Goal: Task Accomplishment & Management: Manage account settings

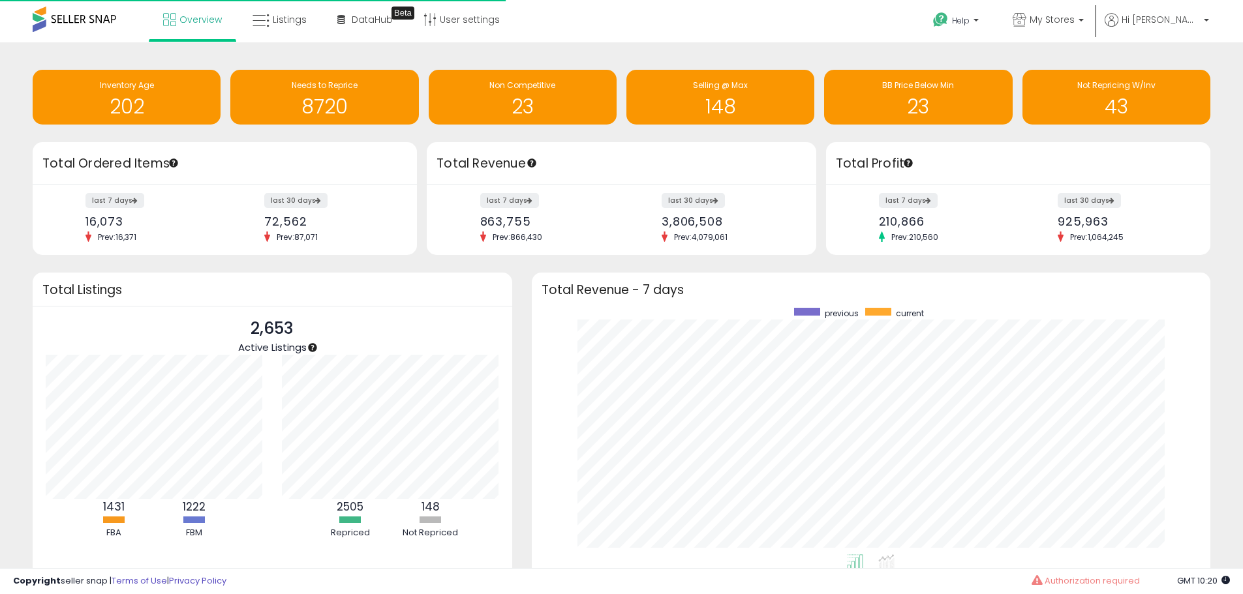
scroll to position [130, 237]
click at [279, 0] on link "Listings" at bounding box center [280, 19] width 74 height 39
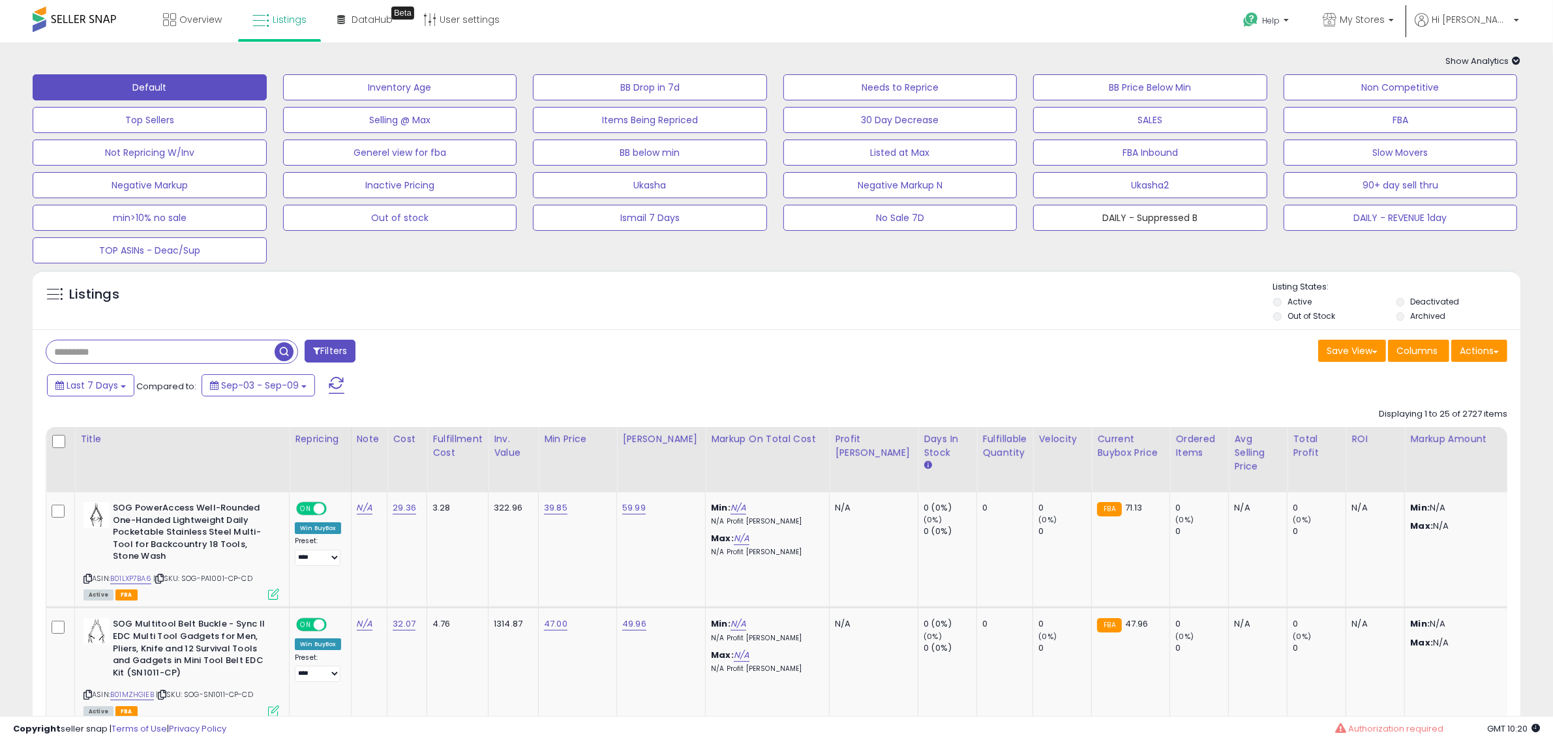
drag, startPoint x: 1184, startPoint y: 228, endPoint x: 1186, endPoint y: 236, distance: 7.9
click at [1184, 228] on button "DAILY - Suppressed B" at bounding box center [1150, 218] width 234 height 26
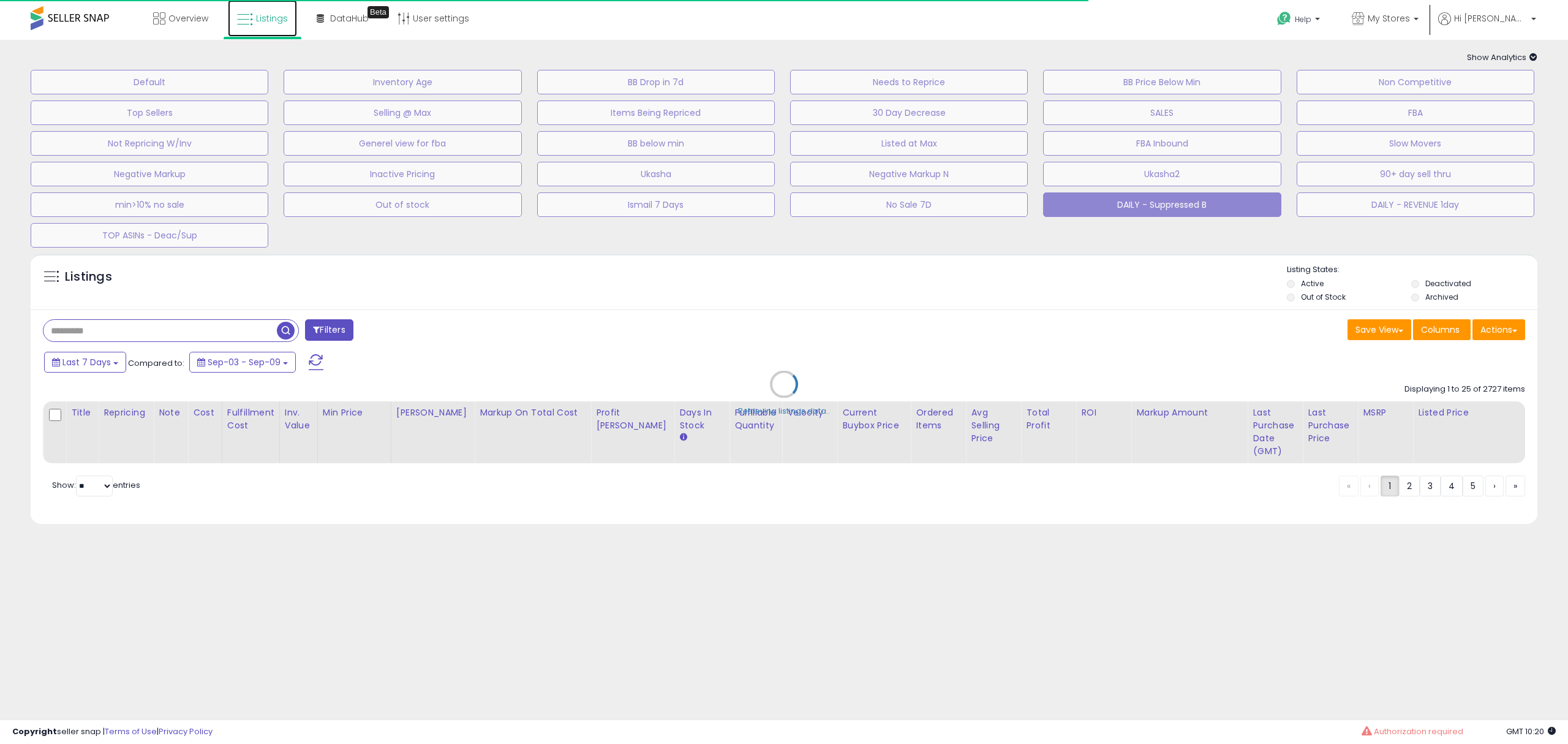
click at [281, 20] on span "Listings" at bounding box center [272, 18] width 32 height 12
select select "**"
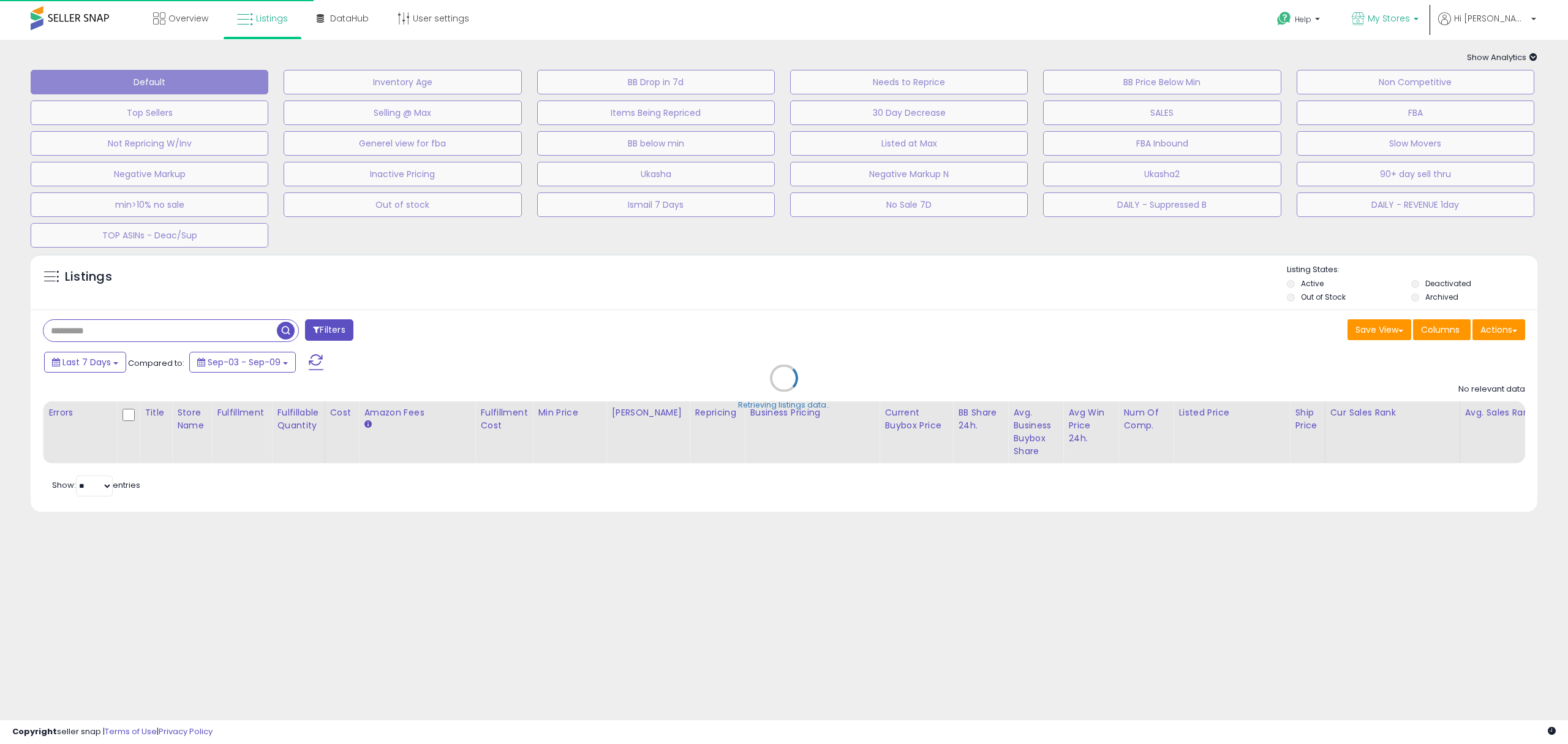
click at [1410, 13] on span "My Stores" at bounding box center [1389, 18] width 42 height 12
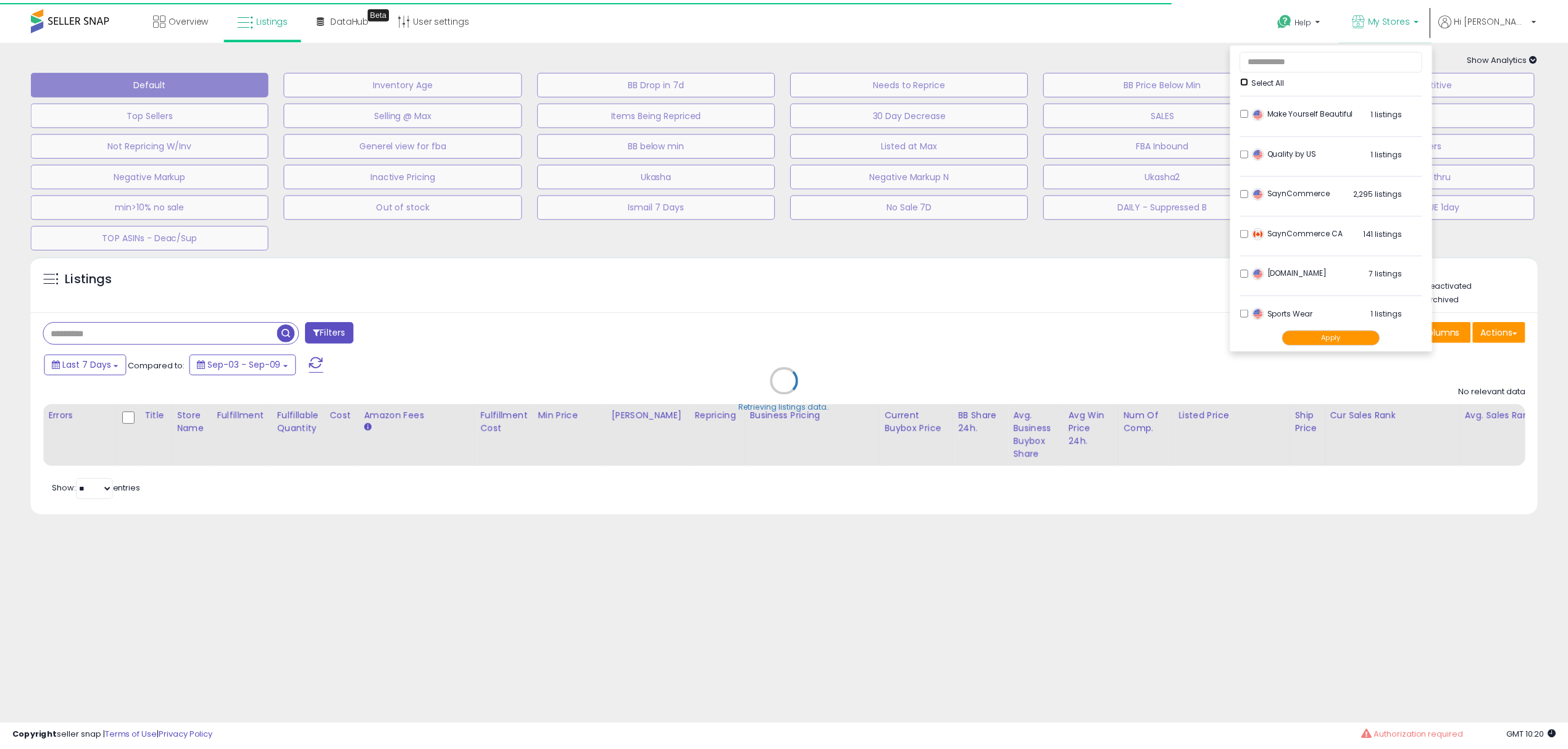
scroll to position [418, 0]
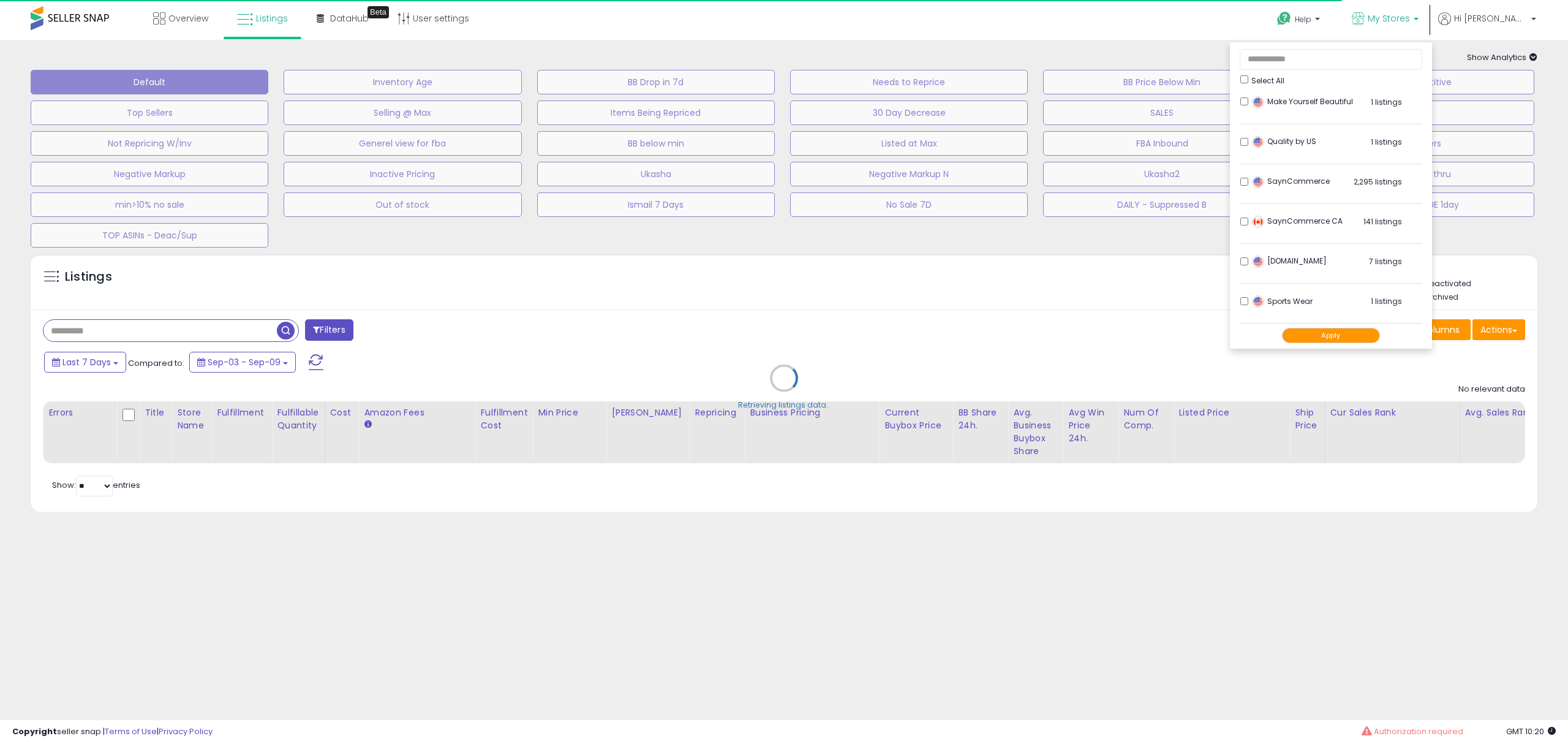
click at [1295, 176] on div "SaynCommerce 2,295 listings" at bounding box center [1325, 185] width 153 height 19
click at [1265, 223] on img at bounding box center [1258, 222] width 12 height 12
click at [1297, 216] on div "SaynCommerce CA 141 listings" at bounding box center [1325, 225] width 153 height 19
click at [1298, 216] on div "SaynCommerce CA 141 listings" at bounding box center [1325, 225] width 153 height 19
click at [1295, 216] on div "SaynCommerce CA 141 listings" at bounding box center [1325, 225] width 153 height 19
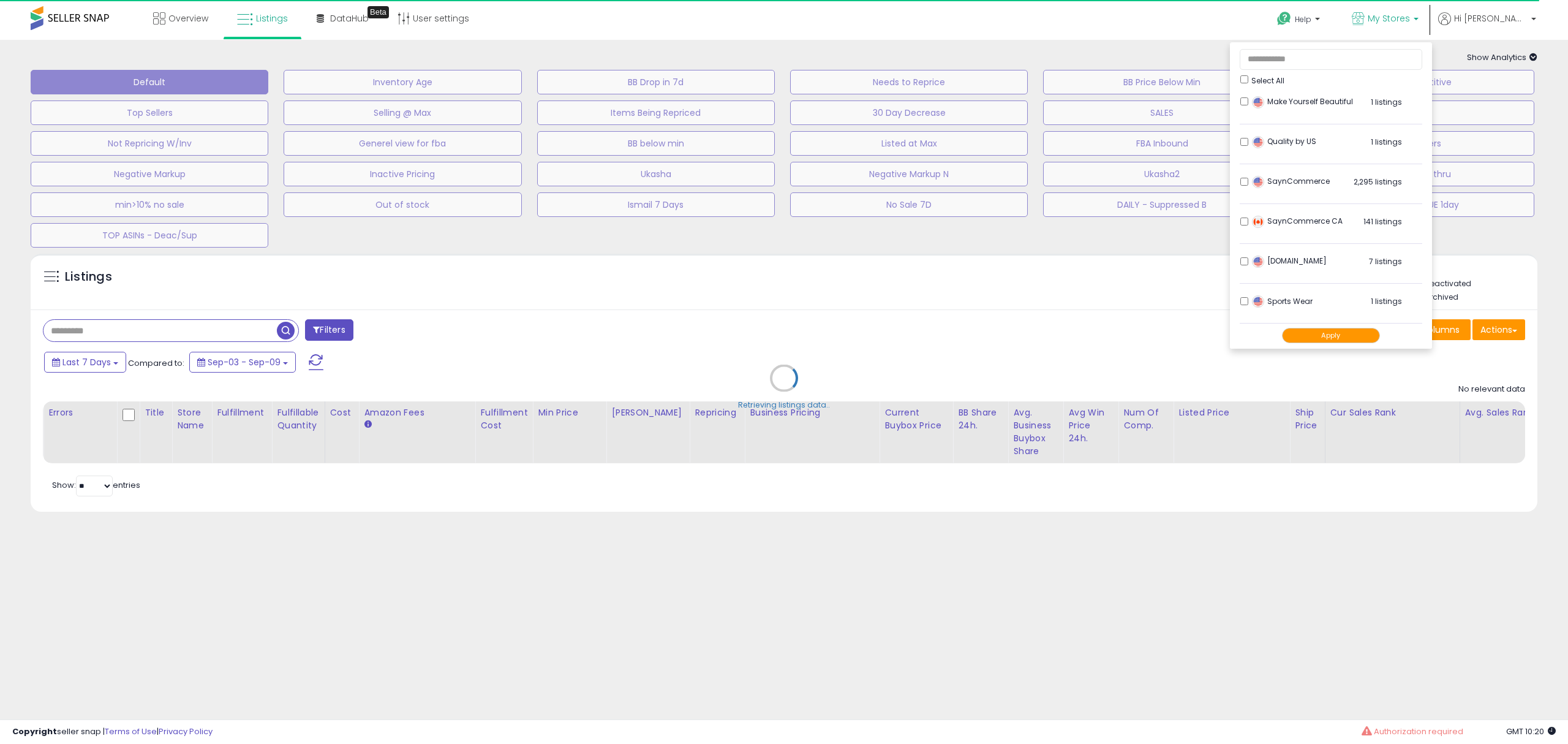
click at [1297, 224] on div "SaynCommerce CA 141 listings" at bounding box center [1325, 225] width 153 height 19
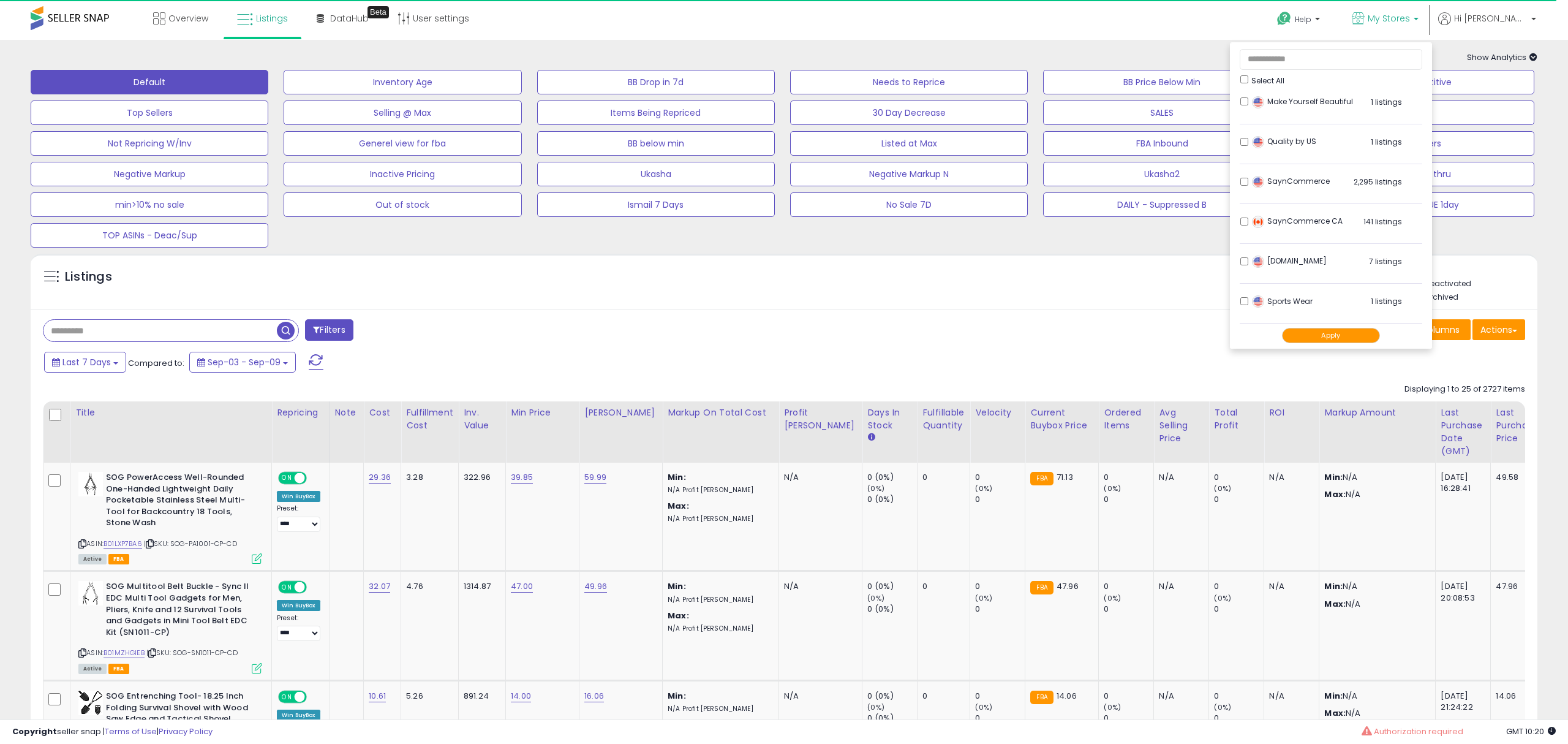
click at [1373, 334] on button "Apply" at bounding box center [1331, 335] width 98 height 15
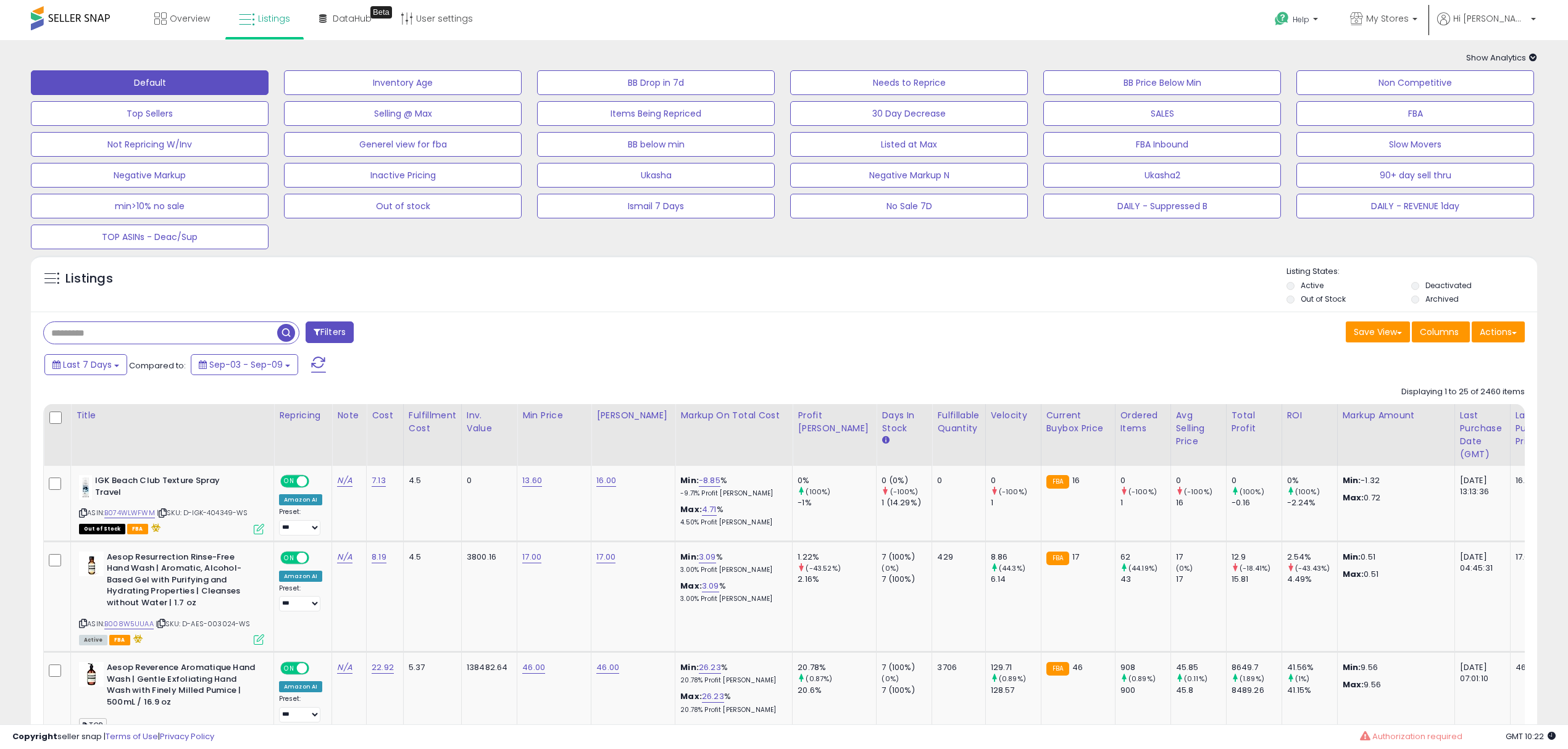
drag, startPoint x: 283, startPoint y: 329, endPoint x: 271, endPoint y: 329, distance: 12.0
click at [283, 329] on span "button" at bounding box center [286, 333] width 18 height 18
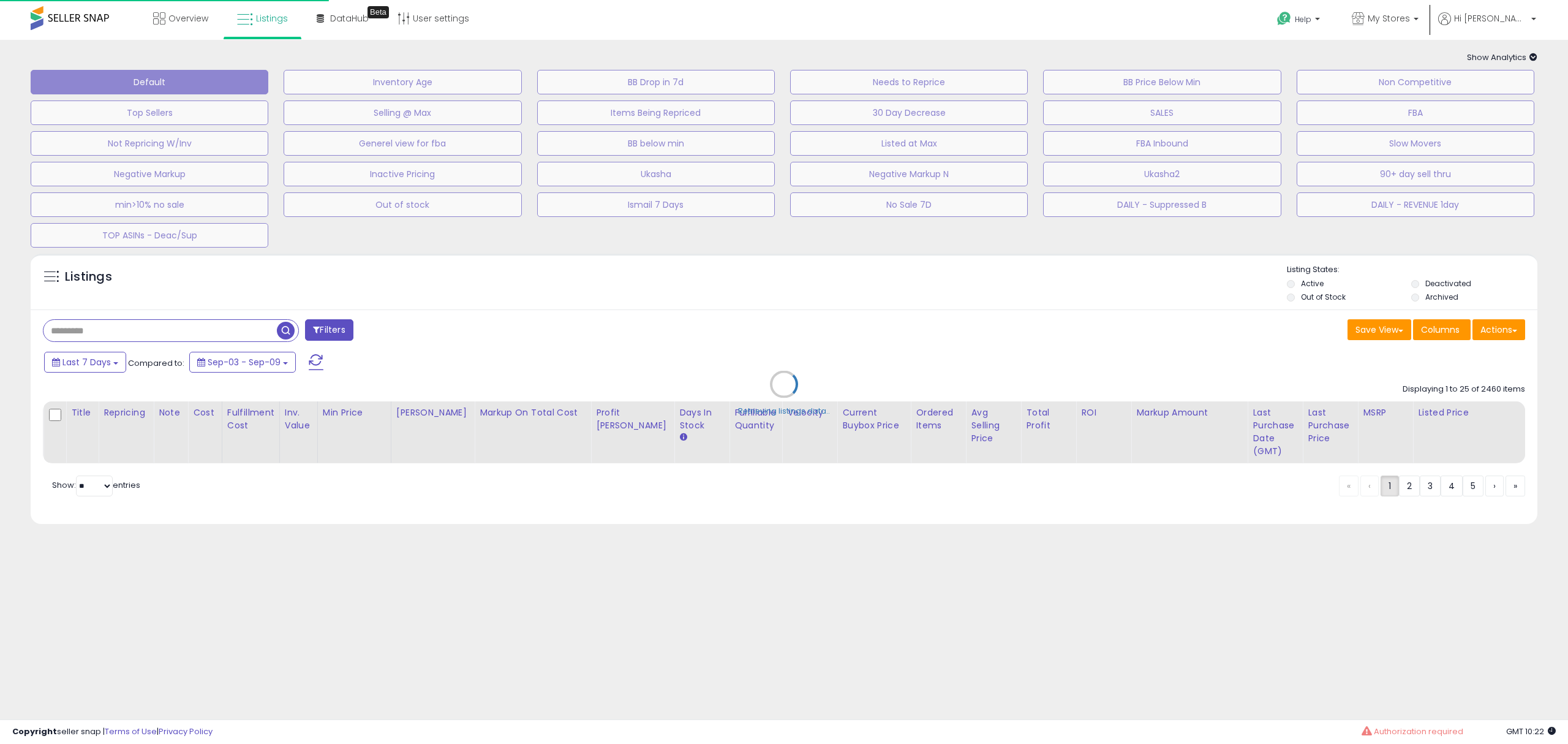
click at [266, 327] on div "Retrieving listings data.." at bounding box center [784, 394] width 1526 height 292
click at [254, 330] on div "Retrieving listings data.." at bounding box center [784, 394] width 1526 height 292
click at [223, 326] on div "Retrieving listings data.." at bounding box center [784, 394] width 1526 height 292
click at [188, 330] on div "Retrieving listings data.." at bounding box center [784, 394] width 1526 height 292
click at [177, 333] on div "Retrieving listings data.." at bounding box center [784, 394] width 1526 height 292
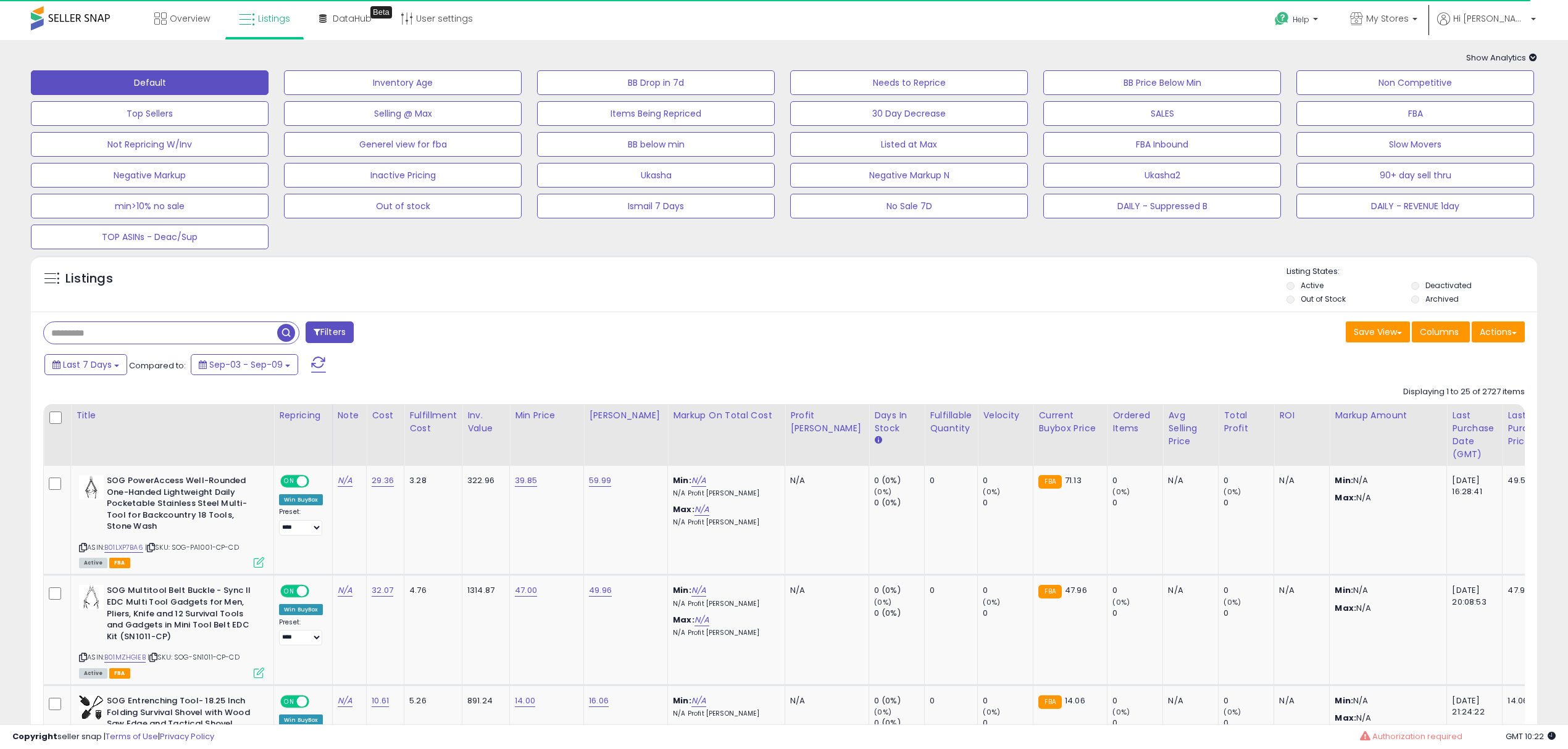
click at [176, 336] on input "text" at bounding box center [160, 333] width 234 height 22
type input "**********"
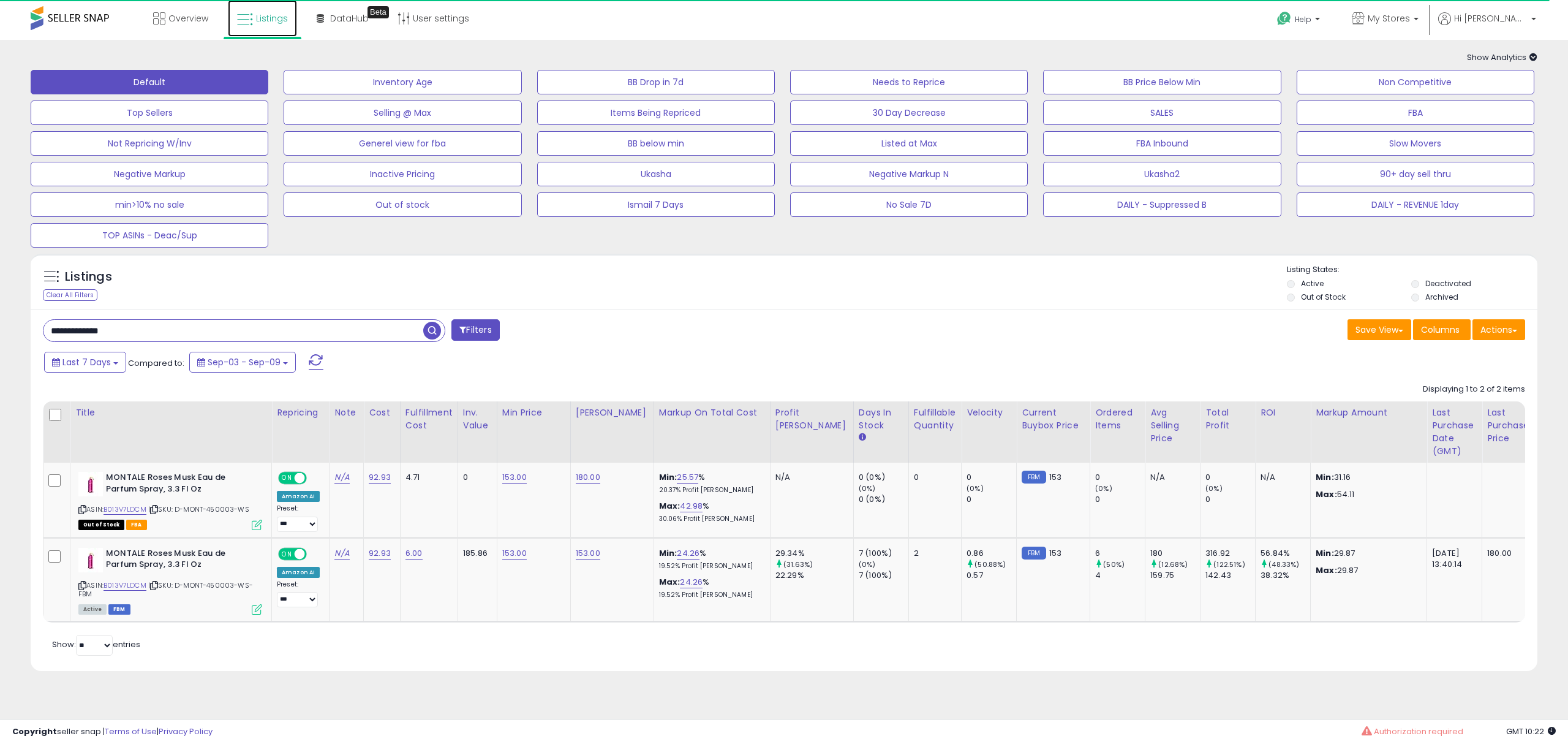
click at [267, 23] on span "Listings" at bounding box center [272, 18] width 32 height 12
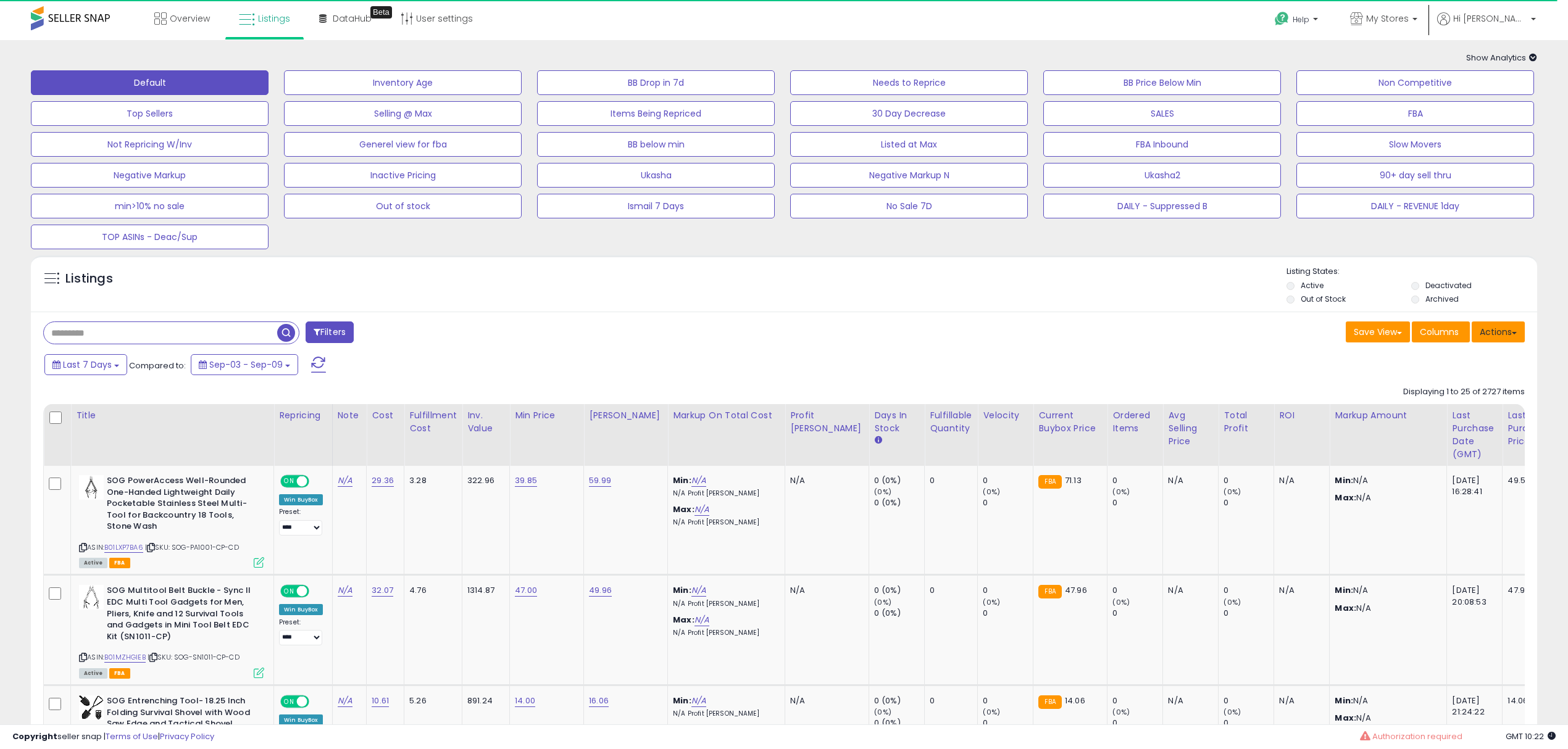
click at [1517, 336] on button "Actions" at bounding box center [1498, 332] width 53 height 21
click at [1455, 345] on div "Columns" at bounding box center [1440, 333] width 58 height 24
click at [1524, 342] on button "Actions" at bounding box center [1498, 332] width 53 height 21
click at [1493, 351] on link "Import" at bounding box center [1448, 358] width 135 height 19
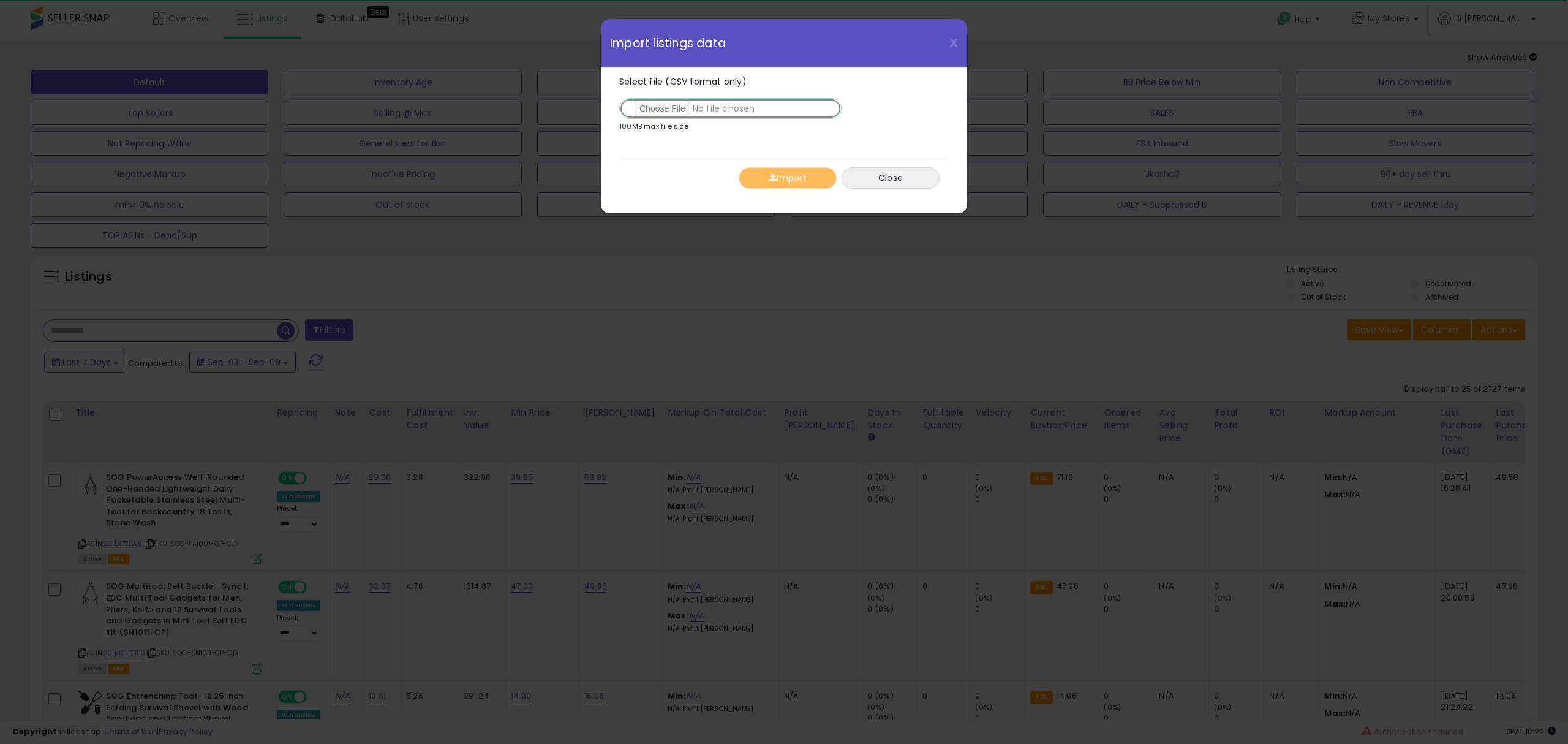
click at [672, 105] on input "Select file (CSV format only)" at bounding box center [730, 108] width 223 height 21
type input "**********"
click at [778, 168] on button "Import" at bounding box center [788, 178] width 98 height 22
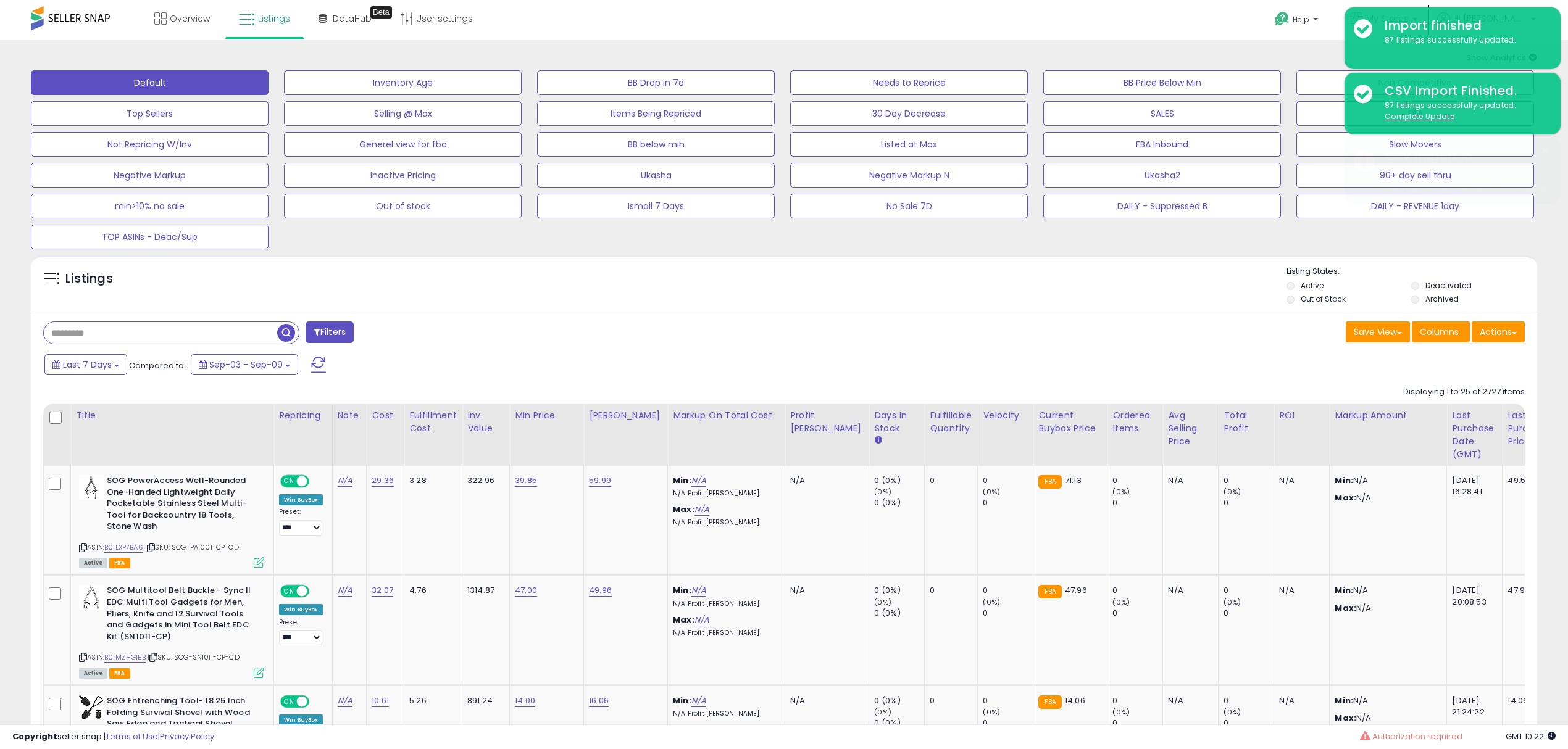
click at [222, 325] on input "text" at bounding box center [160, 333] width 234 height 22
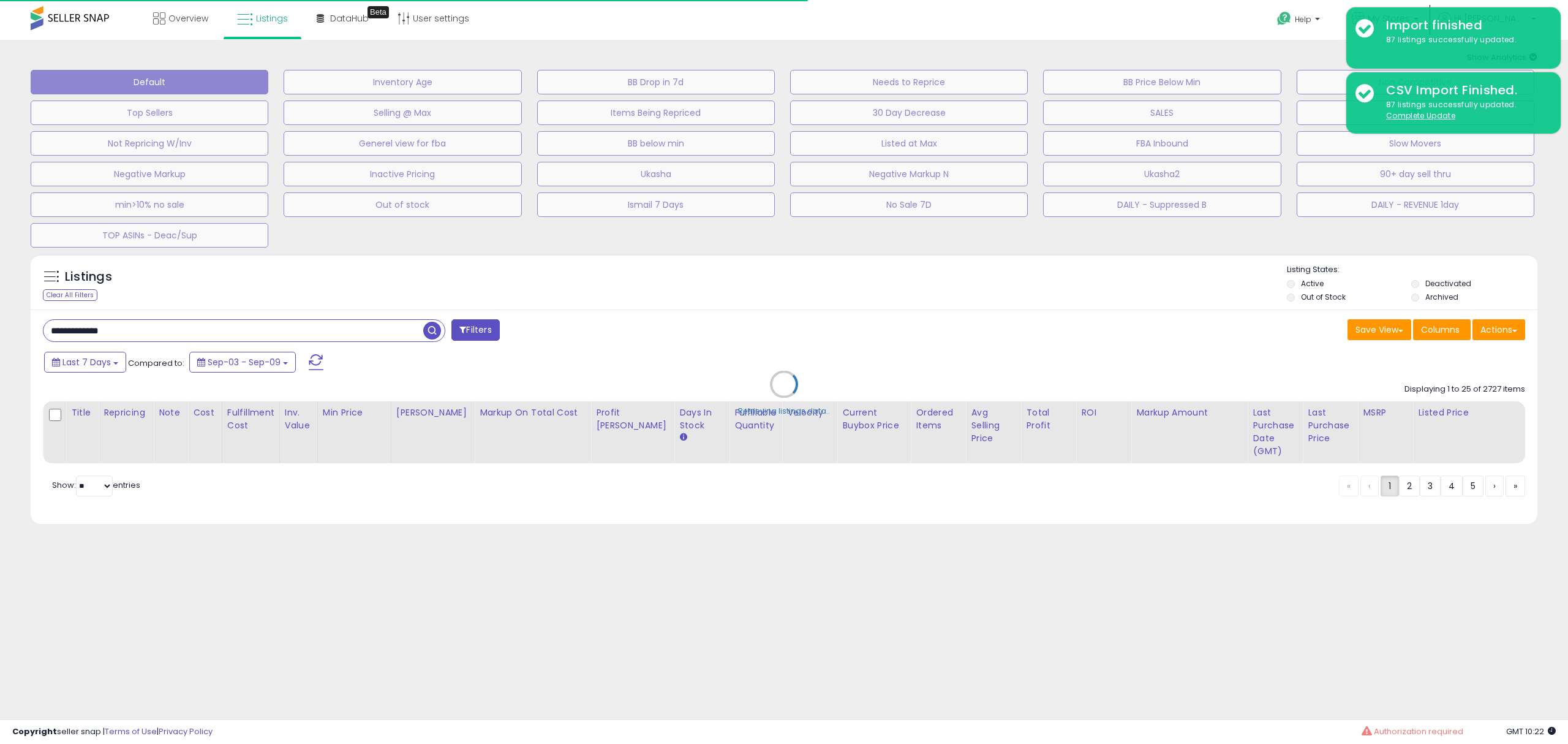
type input "**********"
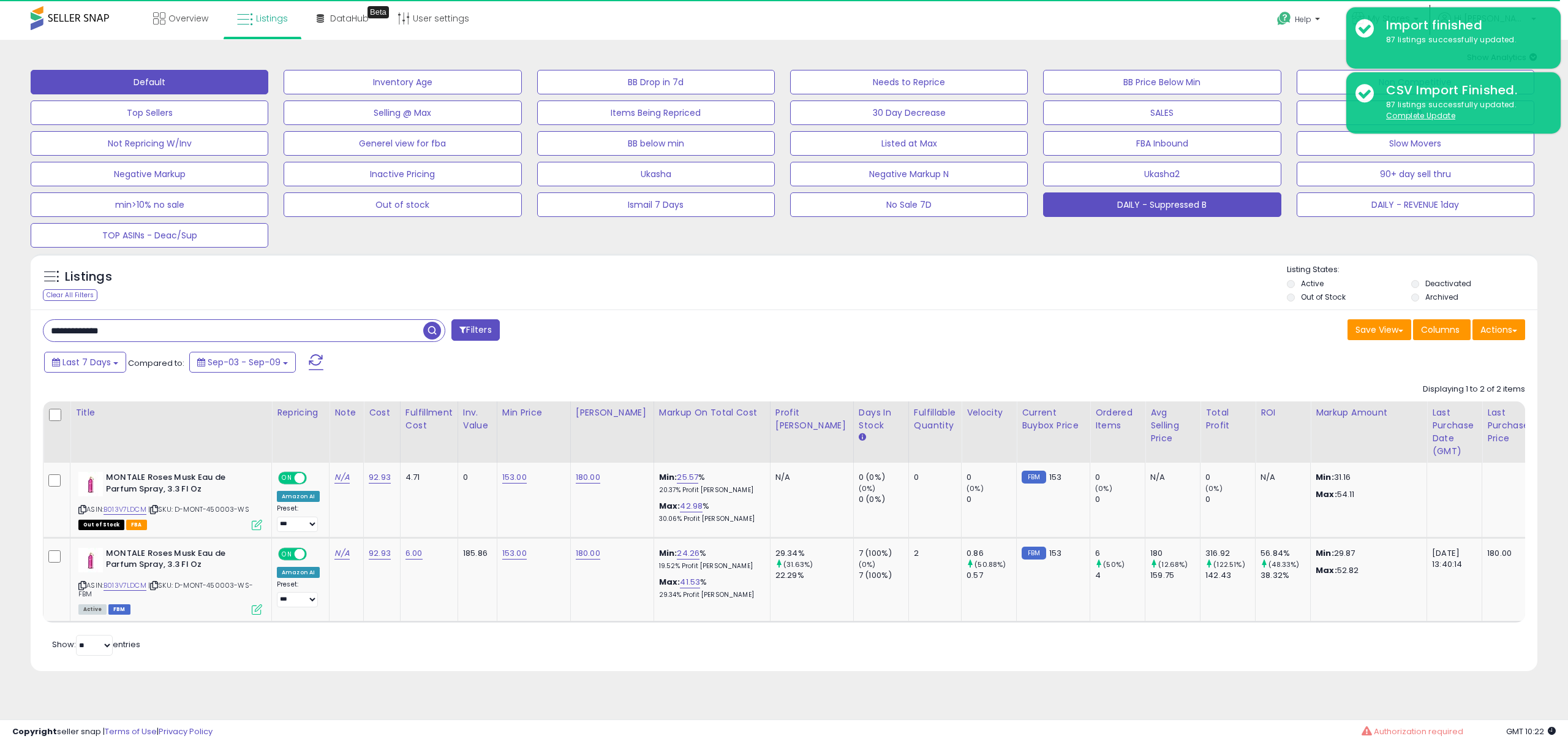
click at [1196, 199] on button "DAILY - Suppressed B" at bounding box center [1161, 205] width 238 height 24
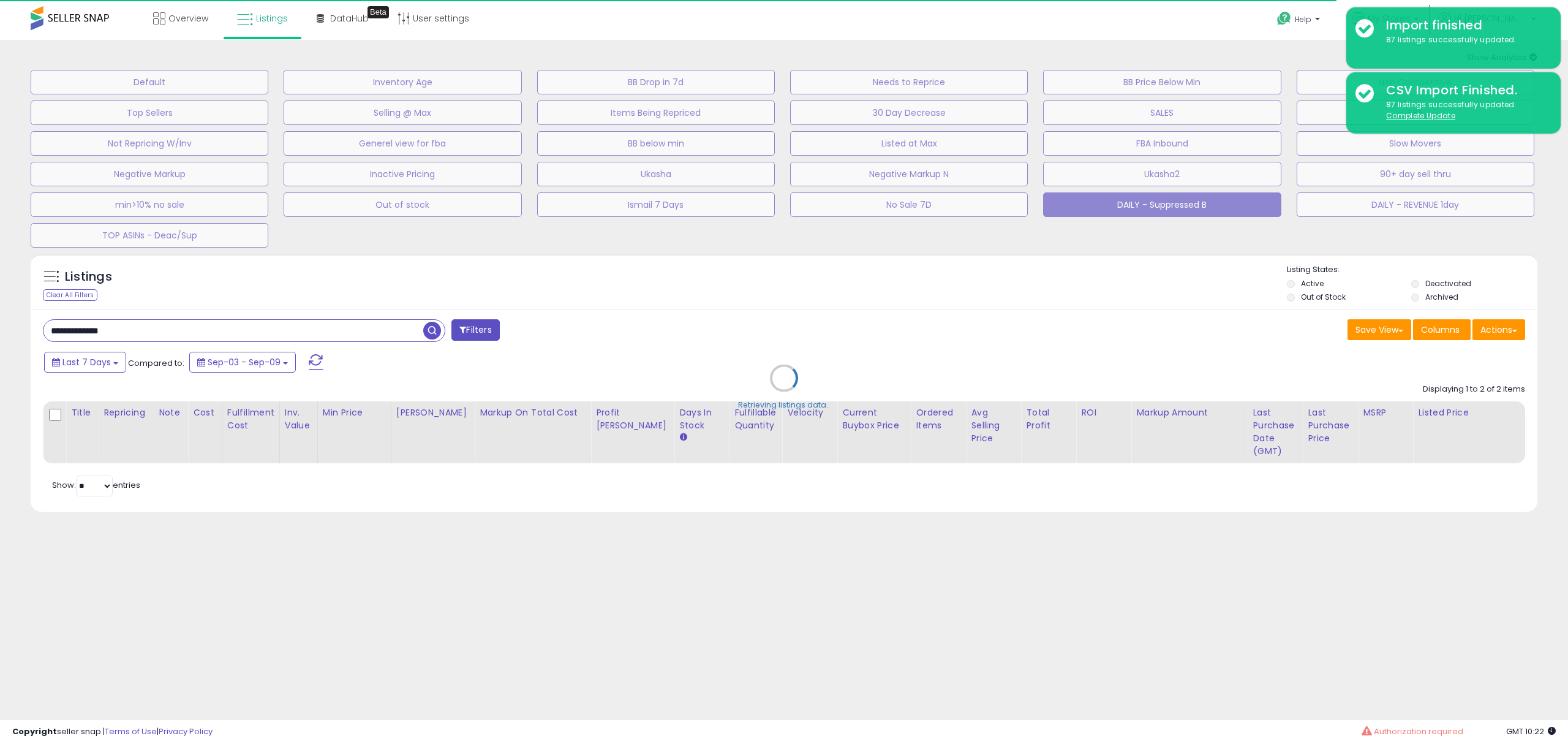
select select "**"
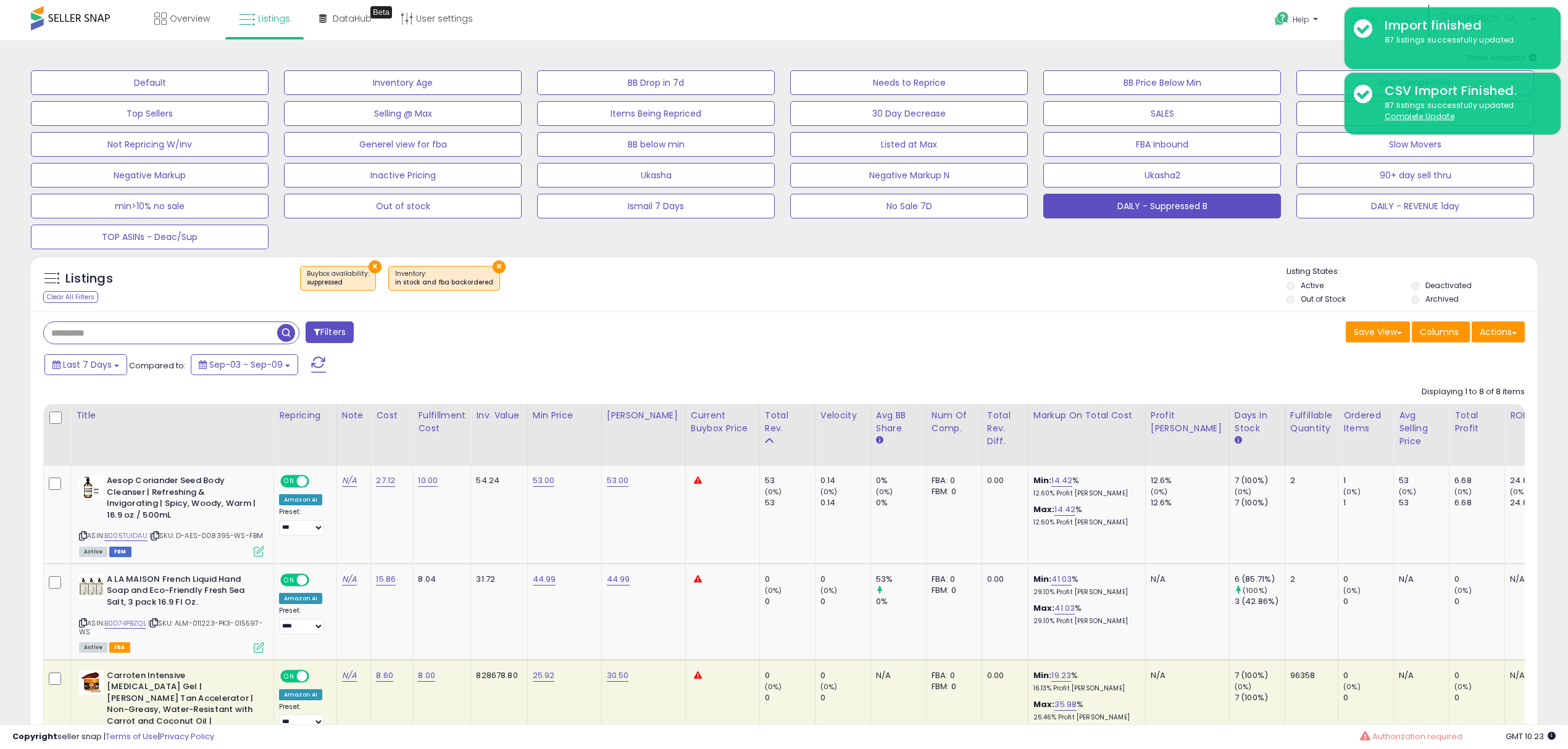
click at [1427, 5] on link "My Stores" at bounding box center [1383, 20] width 86 height 40
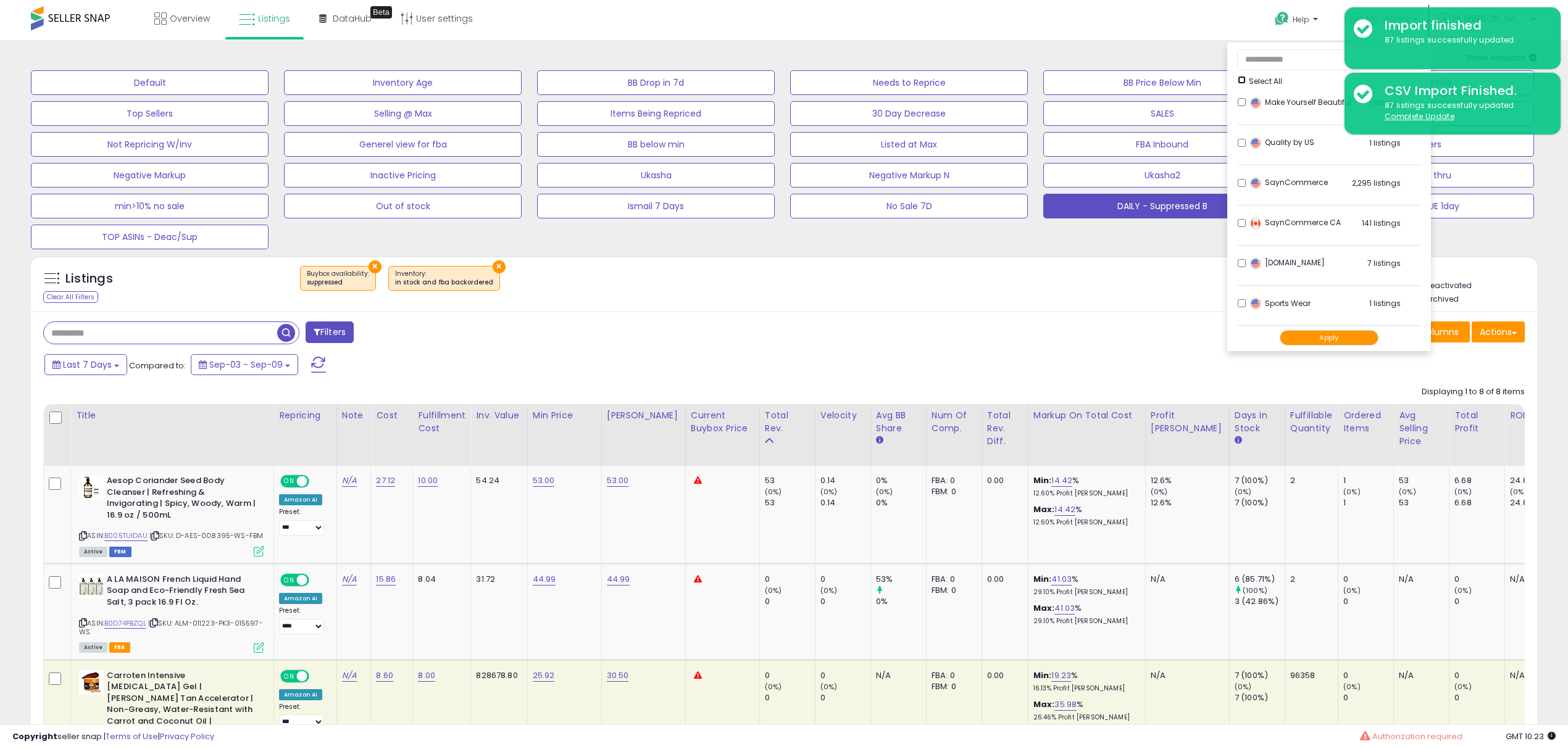
scroll to position [418, 0]
click at [1293, 177] on div "SaynCommerce 2,295 listings" at bounding box center [1323, 186] width 154 height 19
click at [1292, 215] on li "SaynCommerce CA 141 listings" at bounding box center [1330, 226] width 184 height 38
click at [1366, 330] on button "Apply" at bounding box center [1330, 338] width 98 height 15
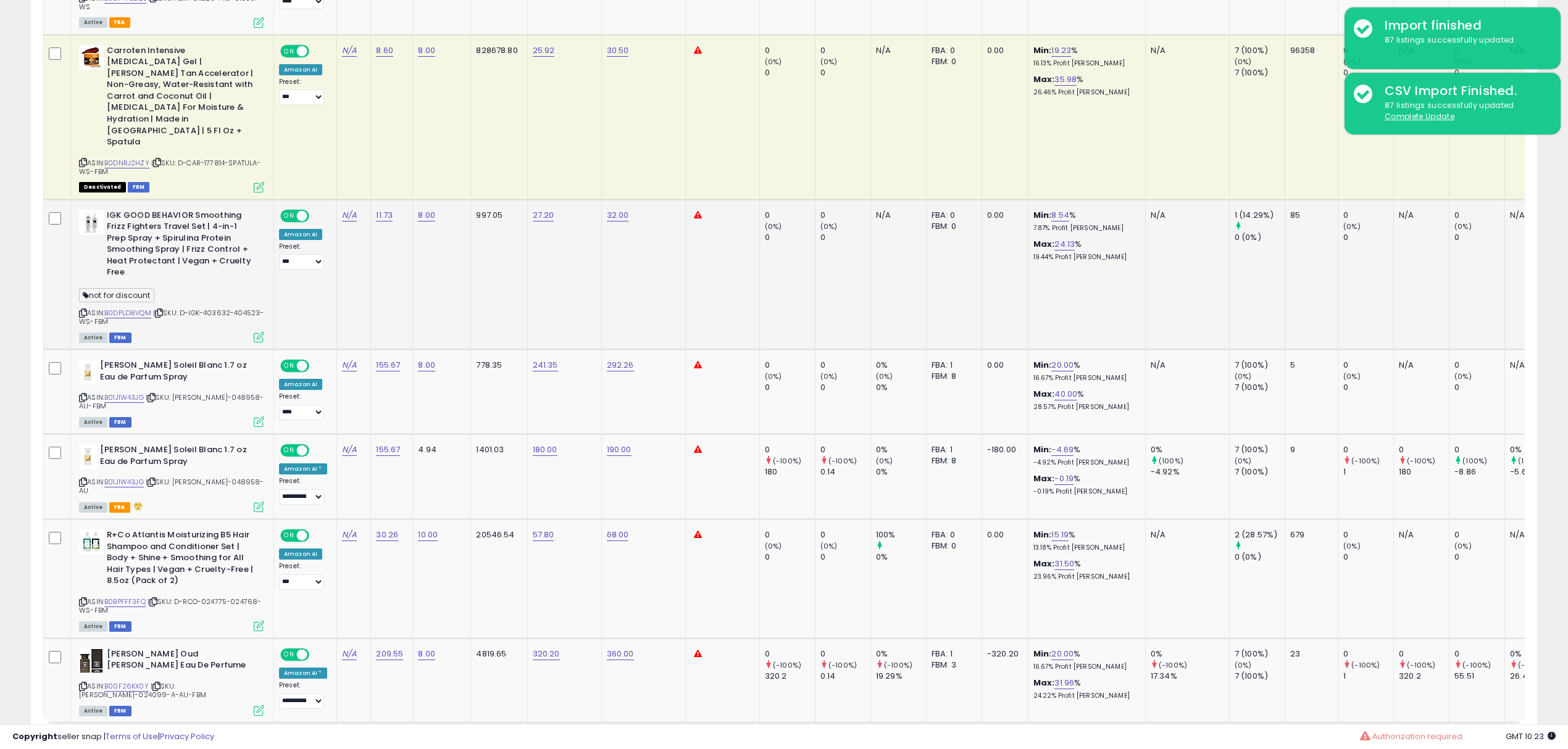
scroll to position [648, 0]
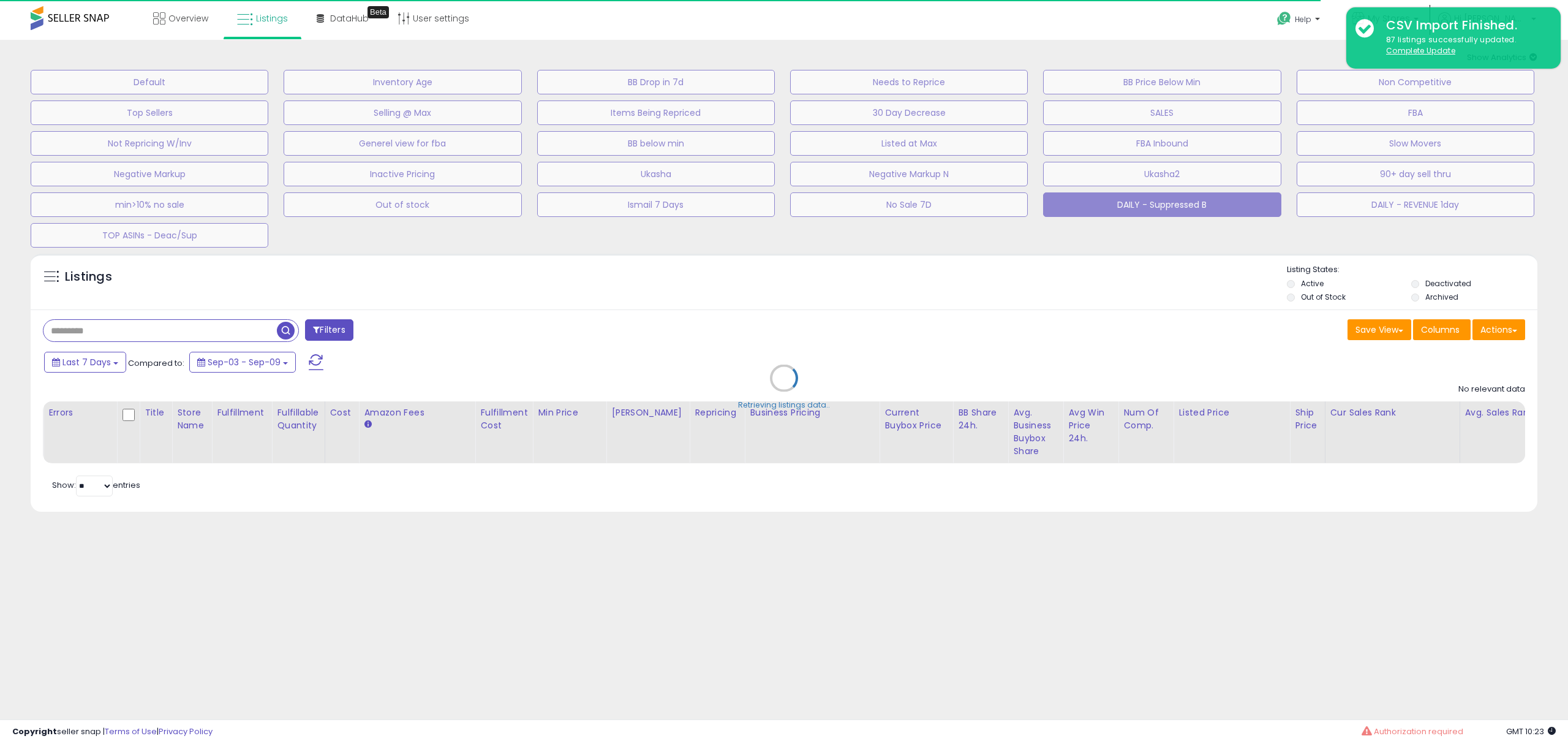
select select "**"
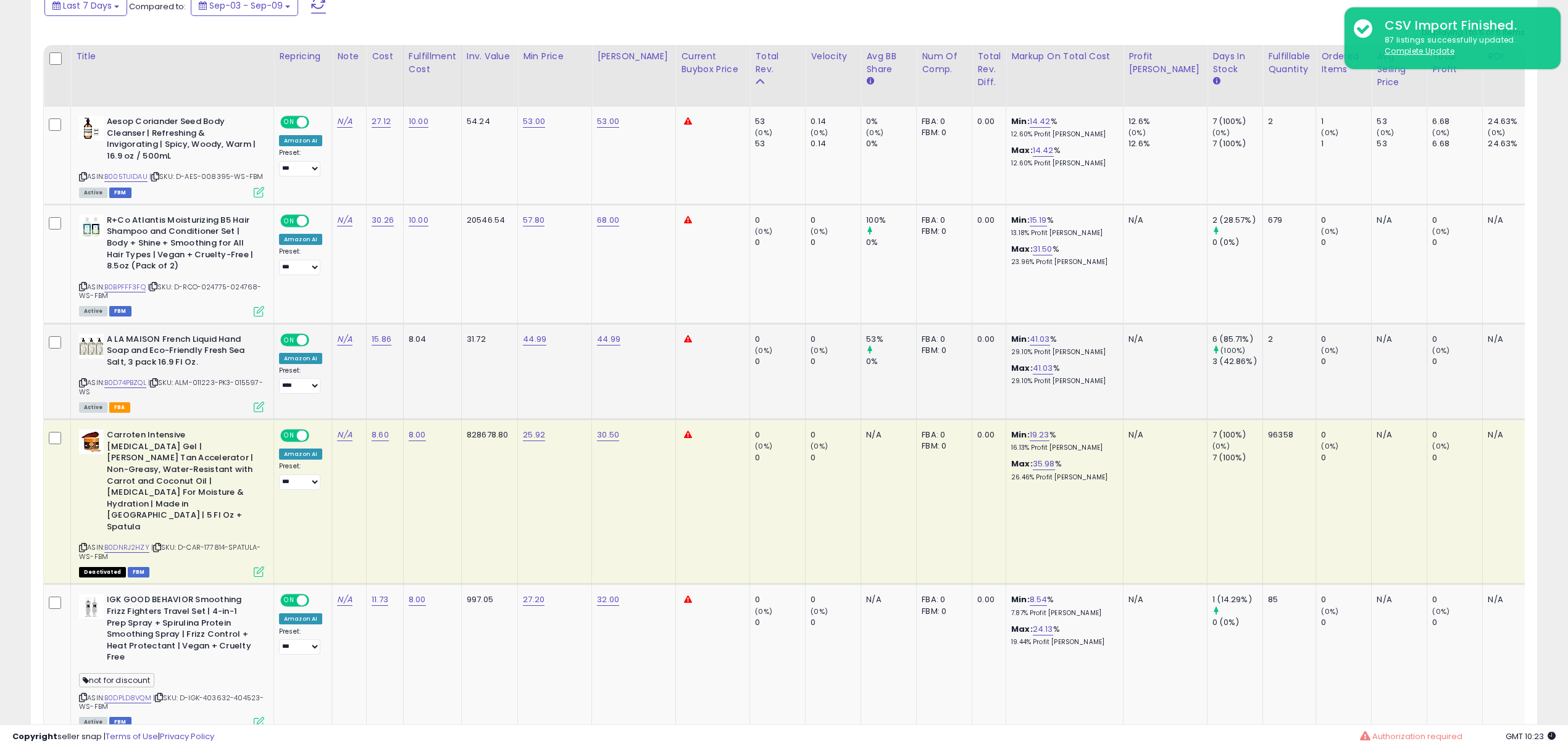
scroll to position [418, 0]
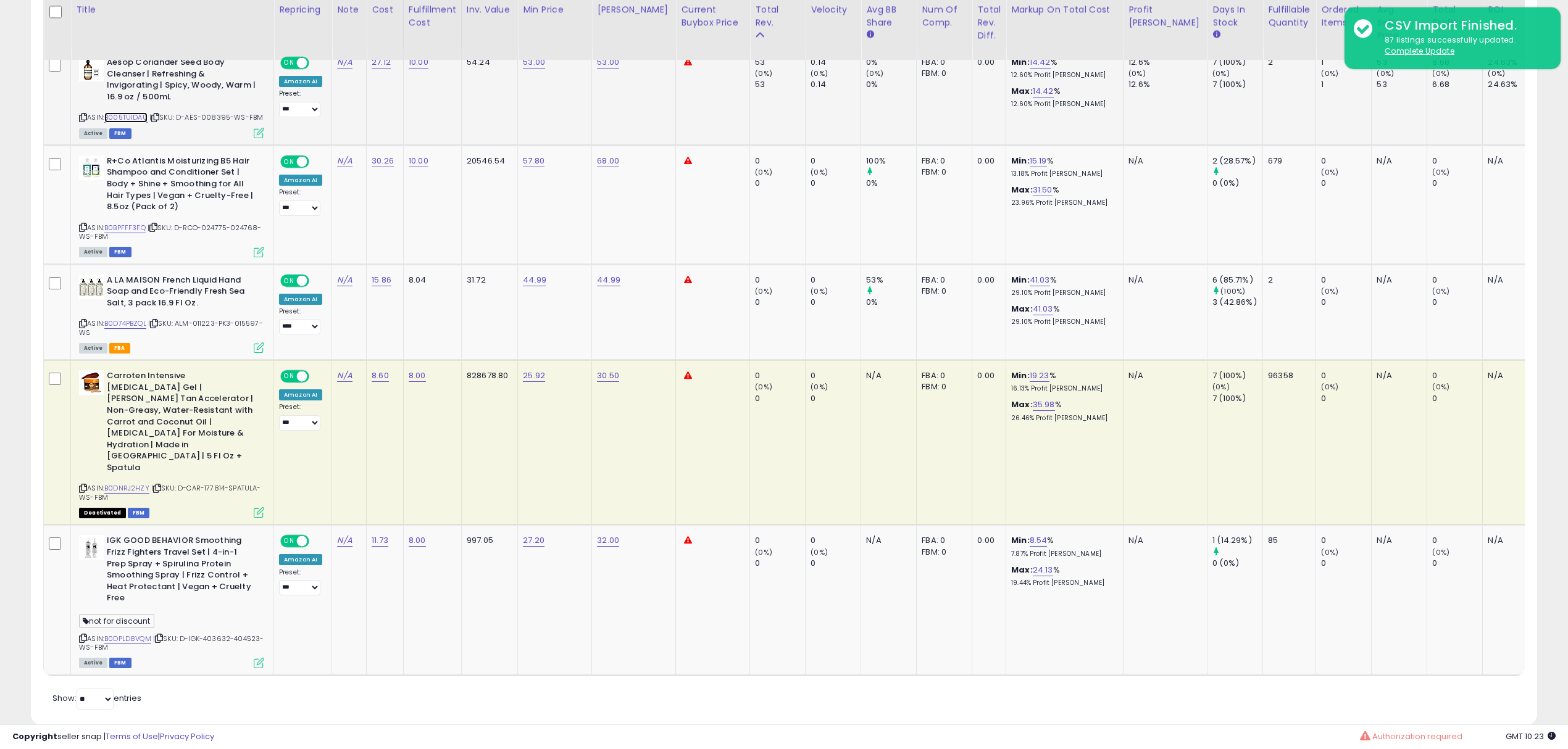
drag, startPoint x: 117, startPoint y: 121, endPoint x: 126, endPoint y: 139, distance: 20.1
click at [117, 121] on link "B005TUIDAU" at bounding box center [126, 117] width 44 height 10
click at [134, 230] on link "B0BPFFF3FQ" at bounding box center [125, 228] width 42 height 10
click at [132, 321] on link "B0D74PBZQL" at bounding box center [125, 323] width 42 height 10
click at [146, 634] on link "B0DPLD8VQM" at bounding box center [128, 638] width 47 height 10
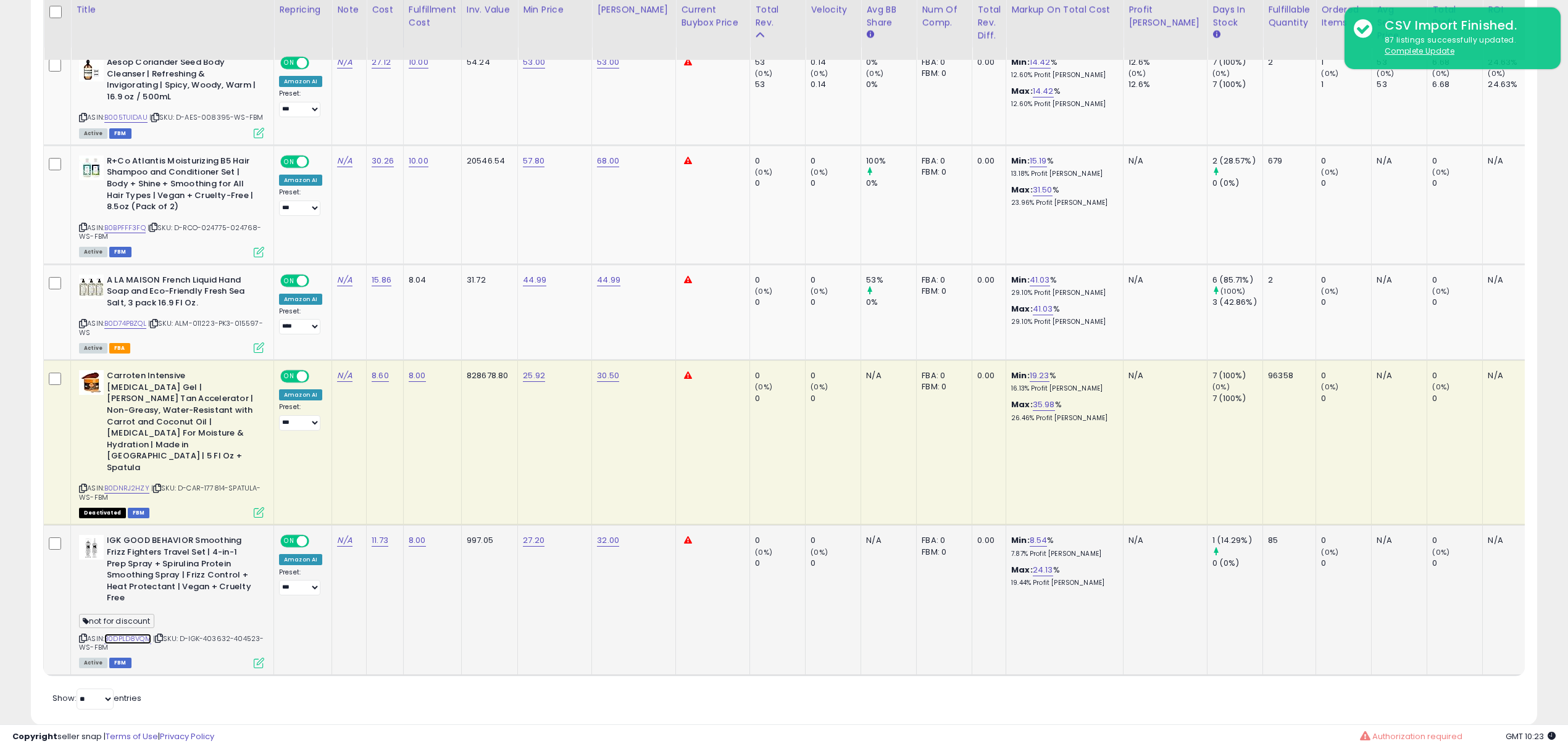
click at [137, 634] on link "B0DPLD8VQM" at bounding box center [128, 638] width 47 height 10
click at [86, 635] on icon at bounding box center [83, 637] width 8 height 7
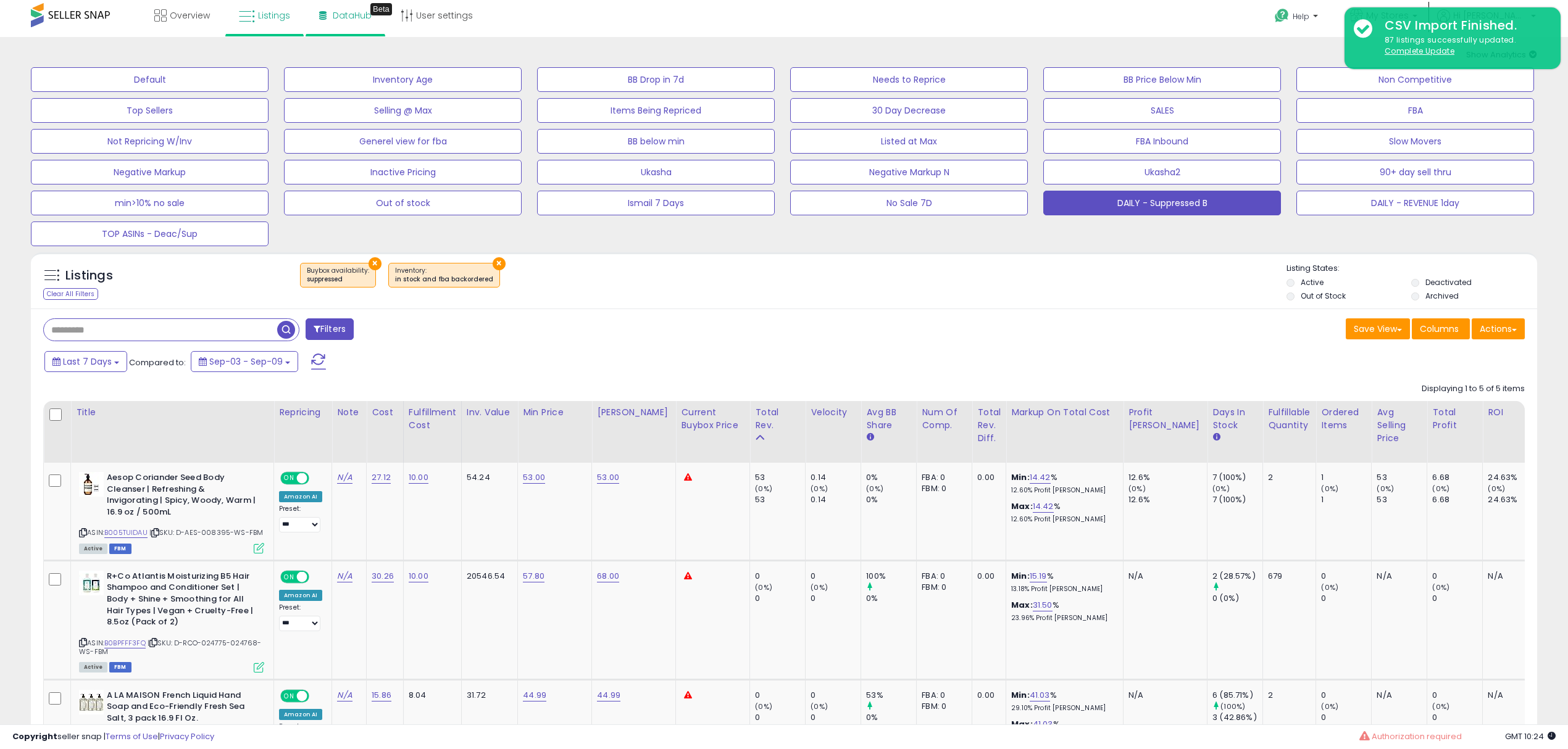
scroll to position [0, 0]
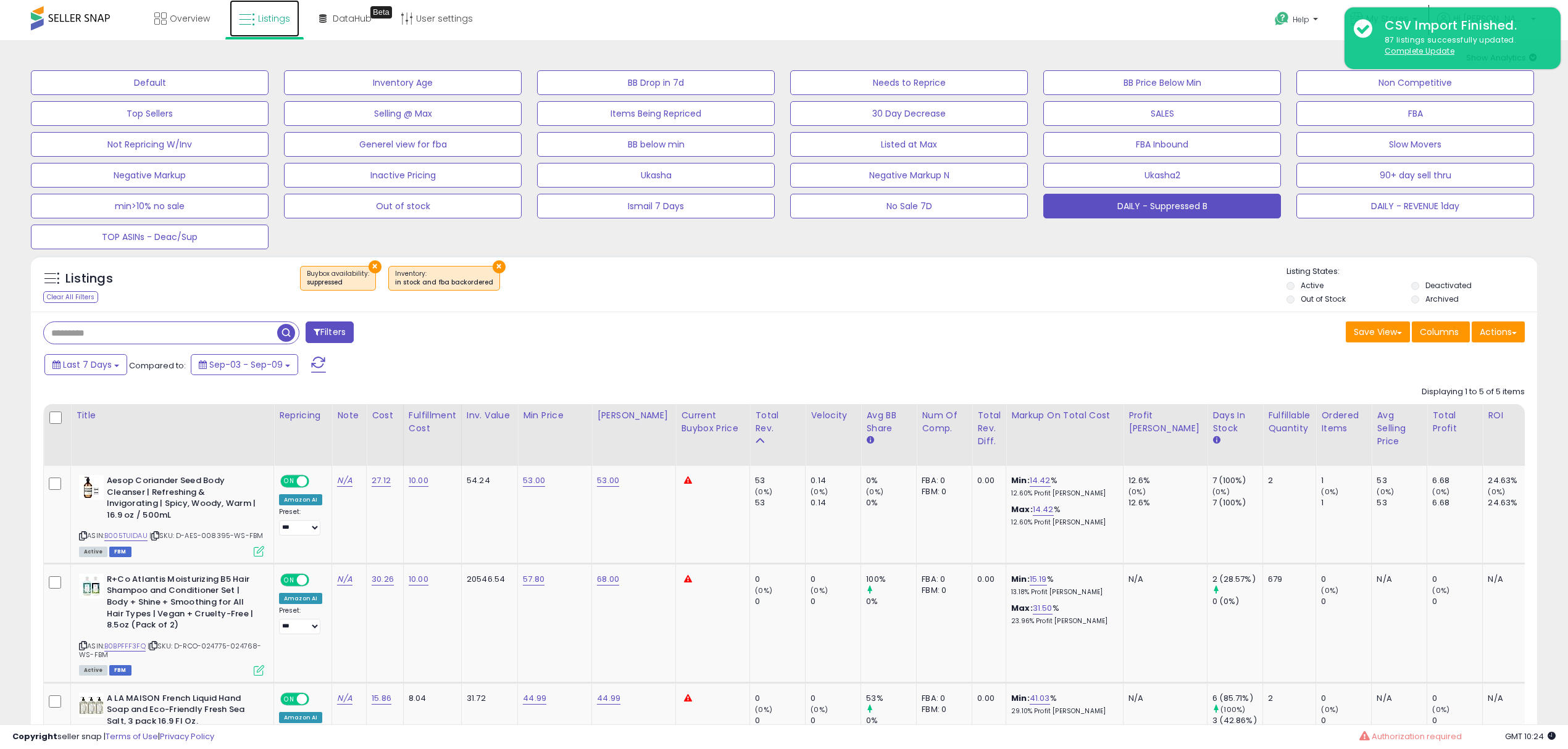
click at [272, 15] on span "Listings" at bounding box center [274, 18] width 32 height 12
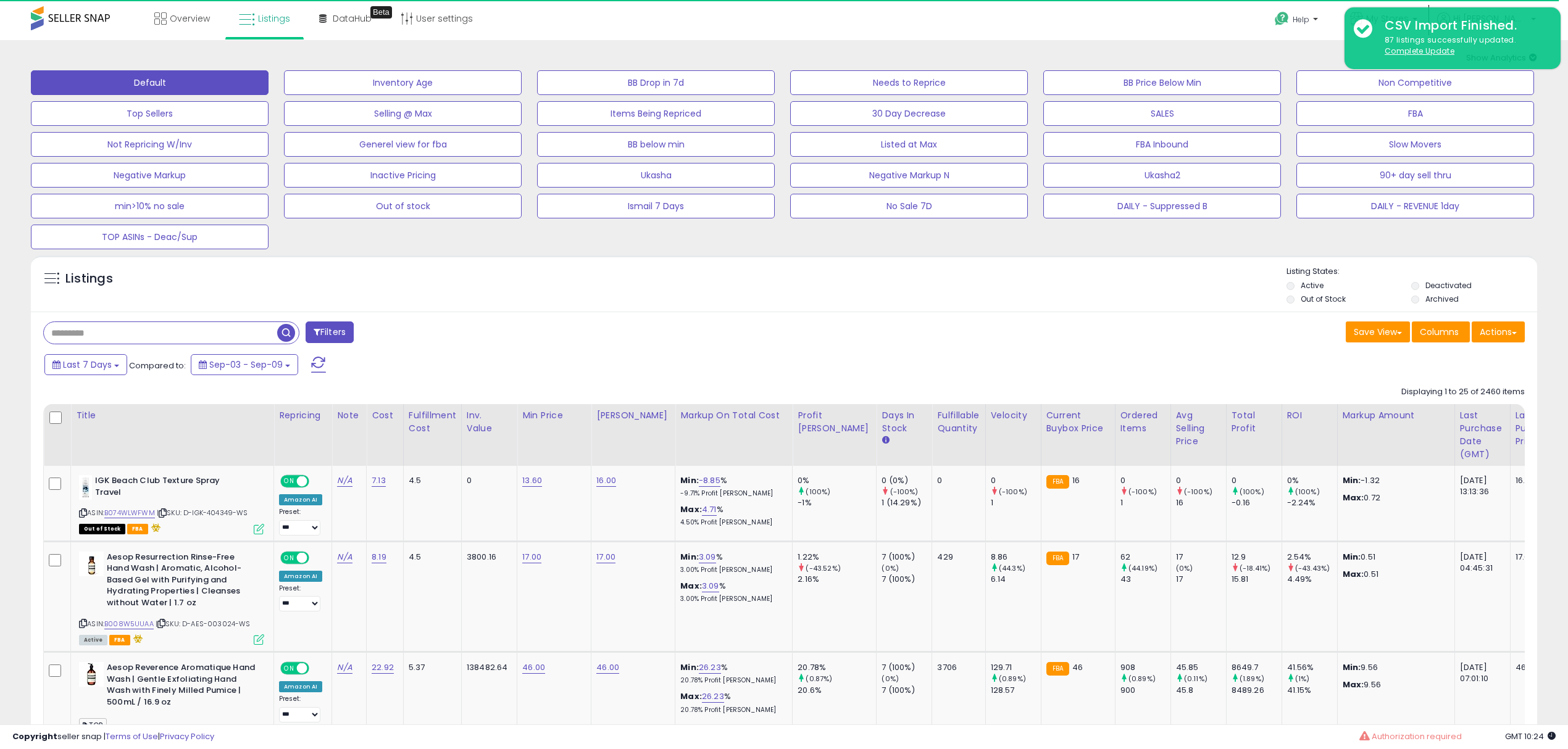
click at [228, 339] on input "text" at bounding box center [160, 333] width 234 height 22
paste input "**********"
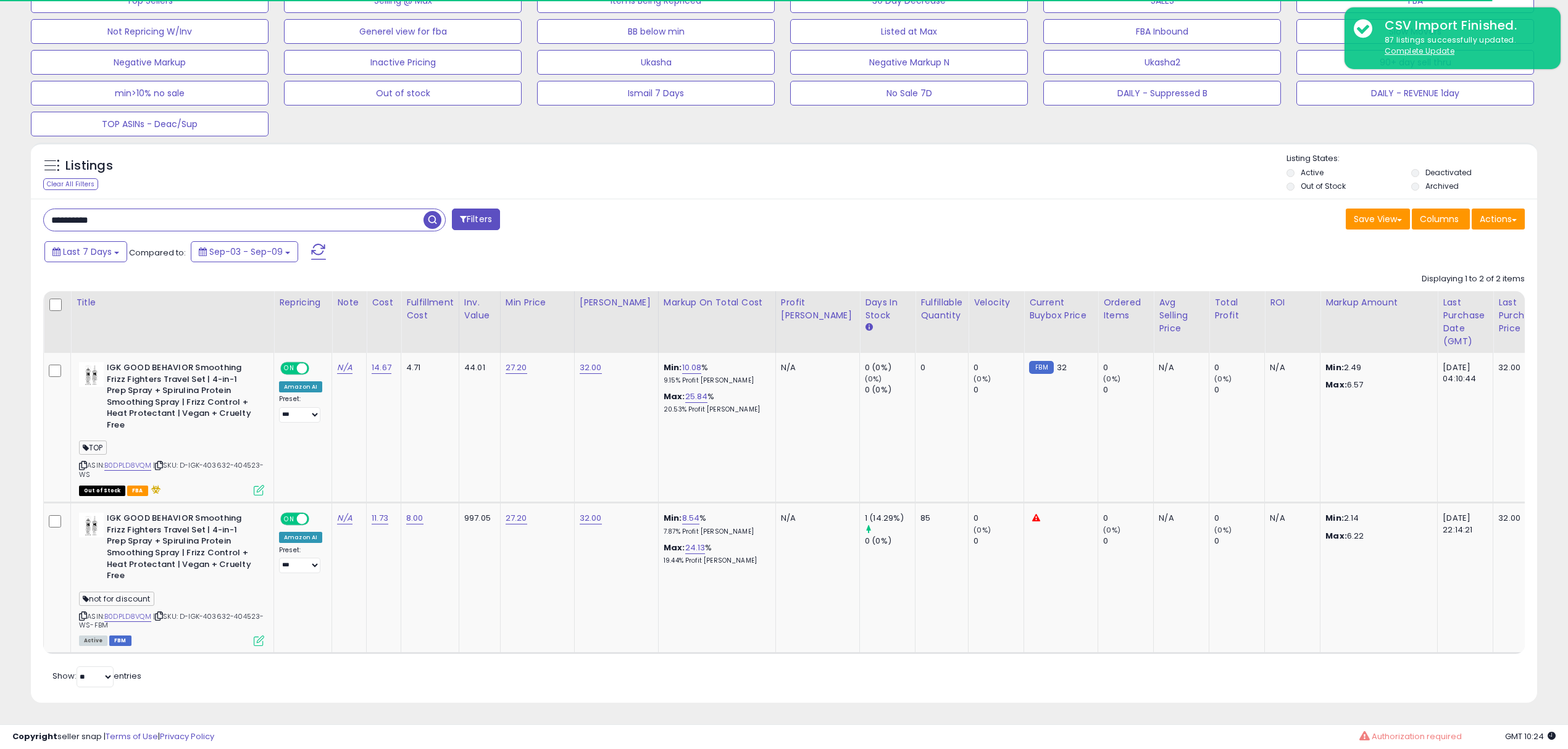
scroll to position [127, 0]
click at [195, 209] on input "**********" at bounding box center [233, 219] width 379 height 22
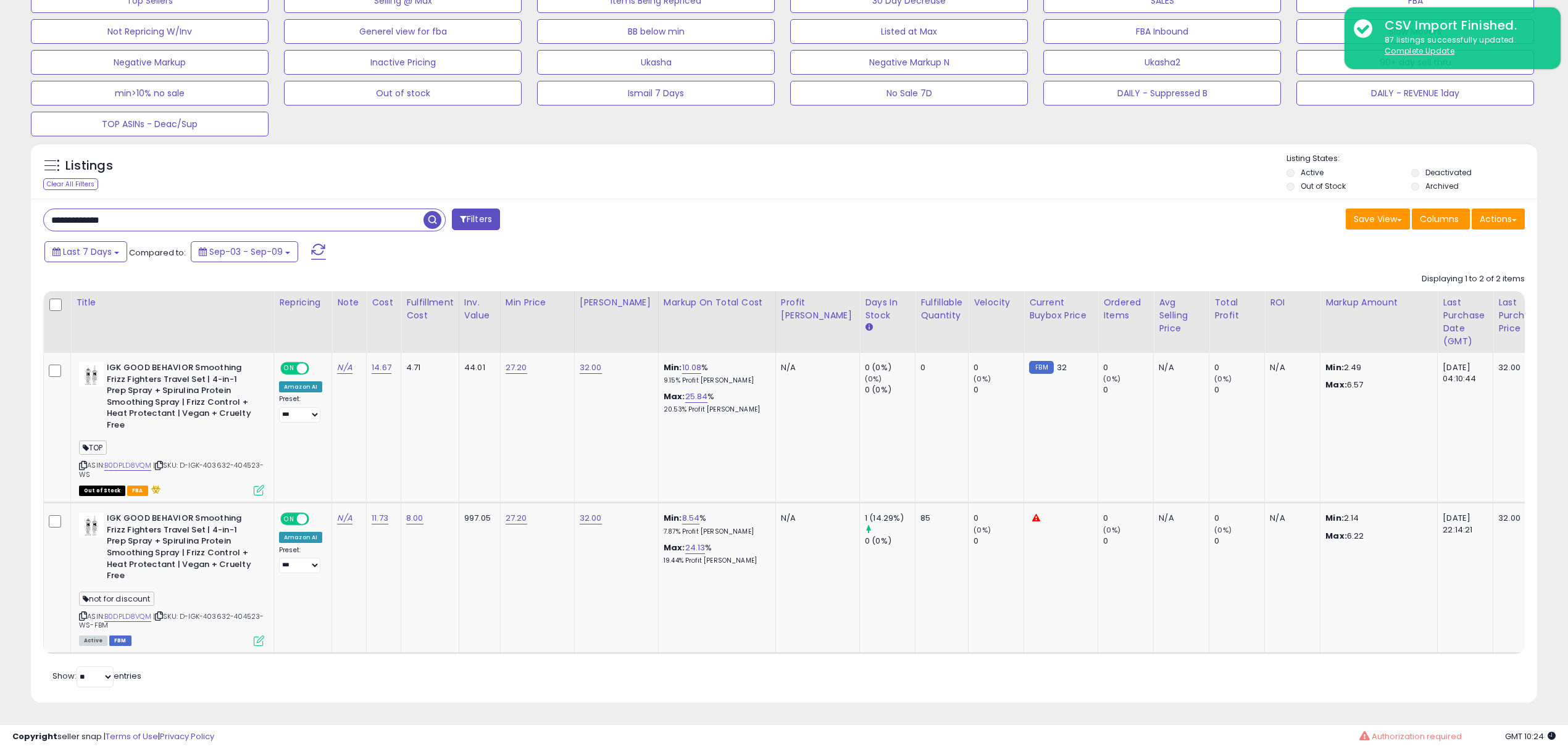
type input "**********"
